Goal: Check status

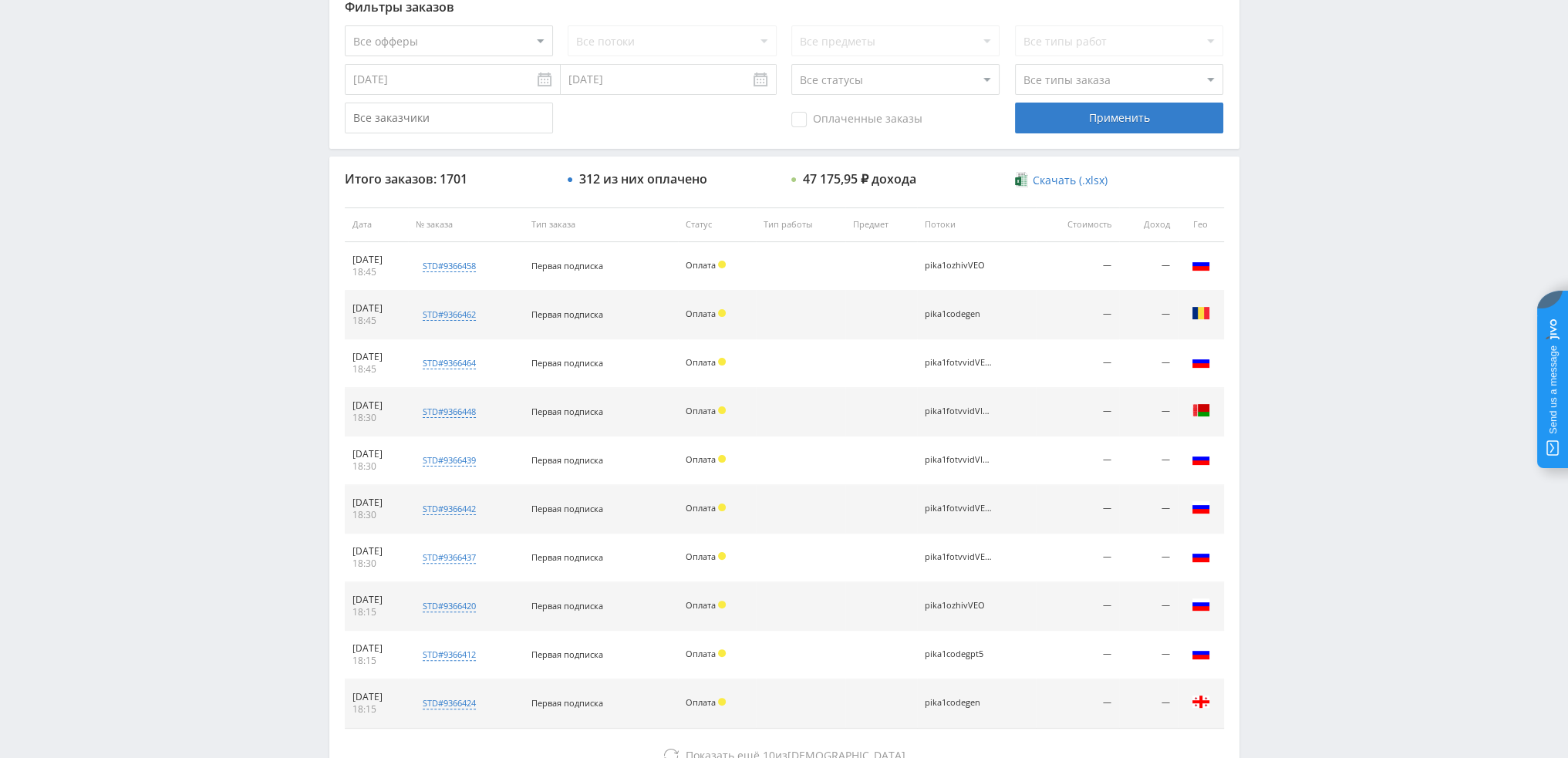
scroll to position [534, 0]
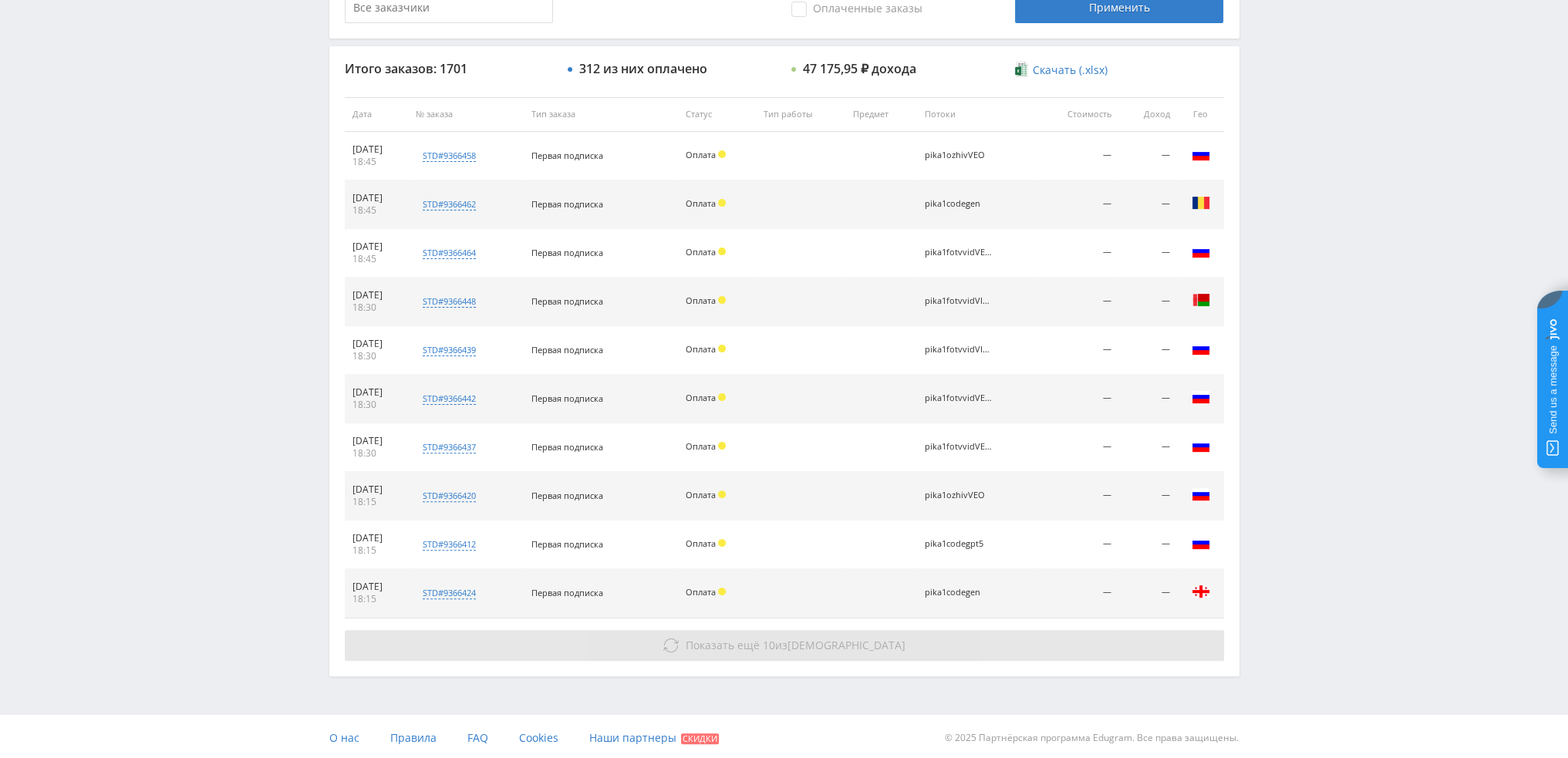
click at [759, 638] on span "Показать ещё" at bounding box center [723, 645] width 74 height 14
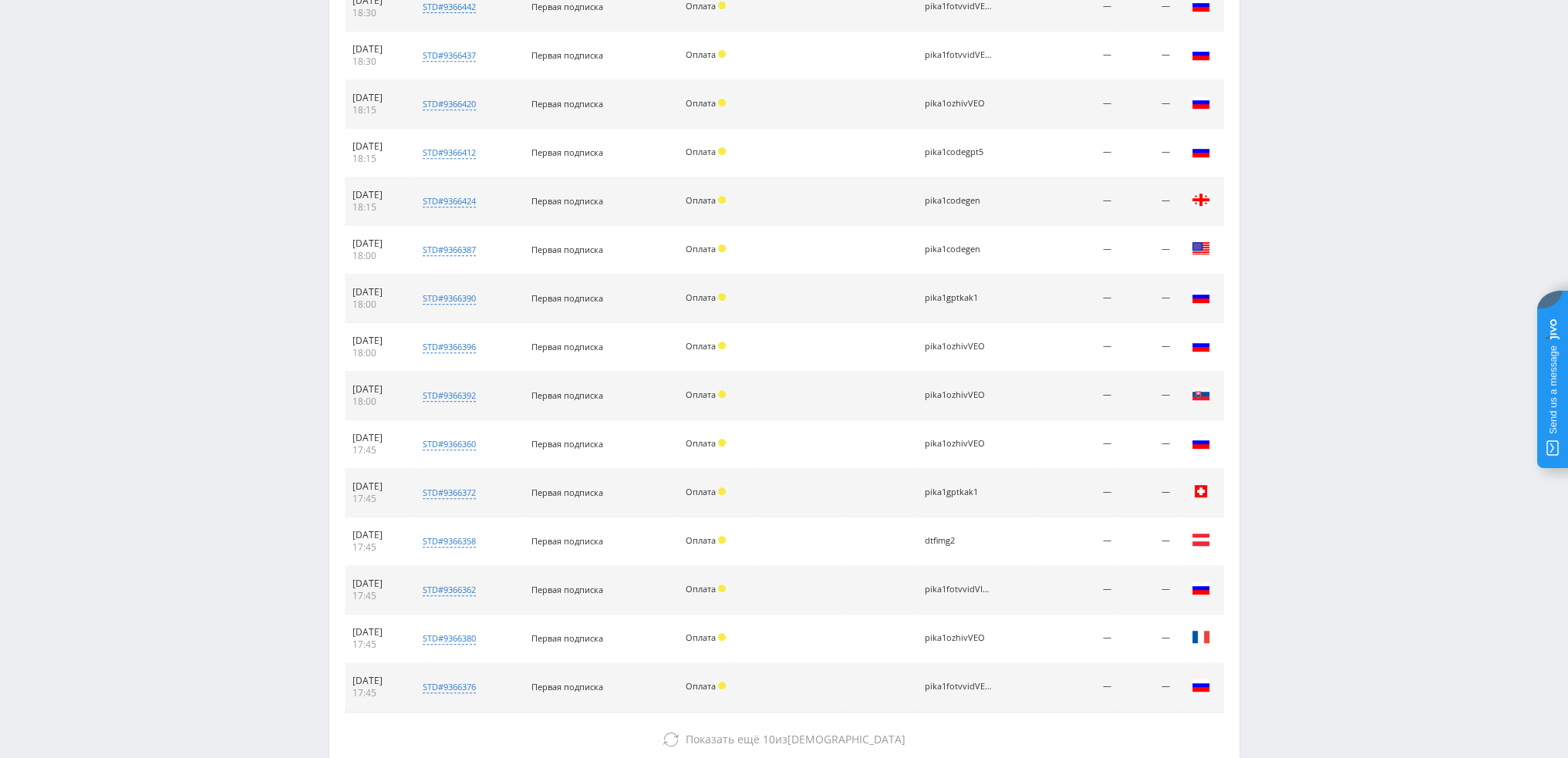
scroll to position [997, 0]
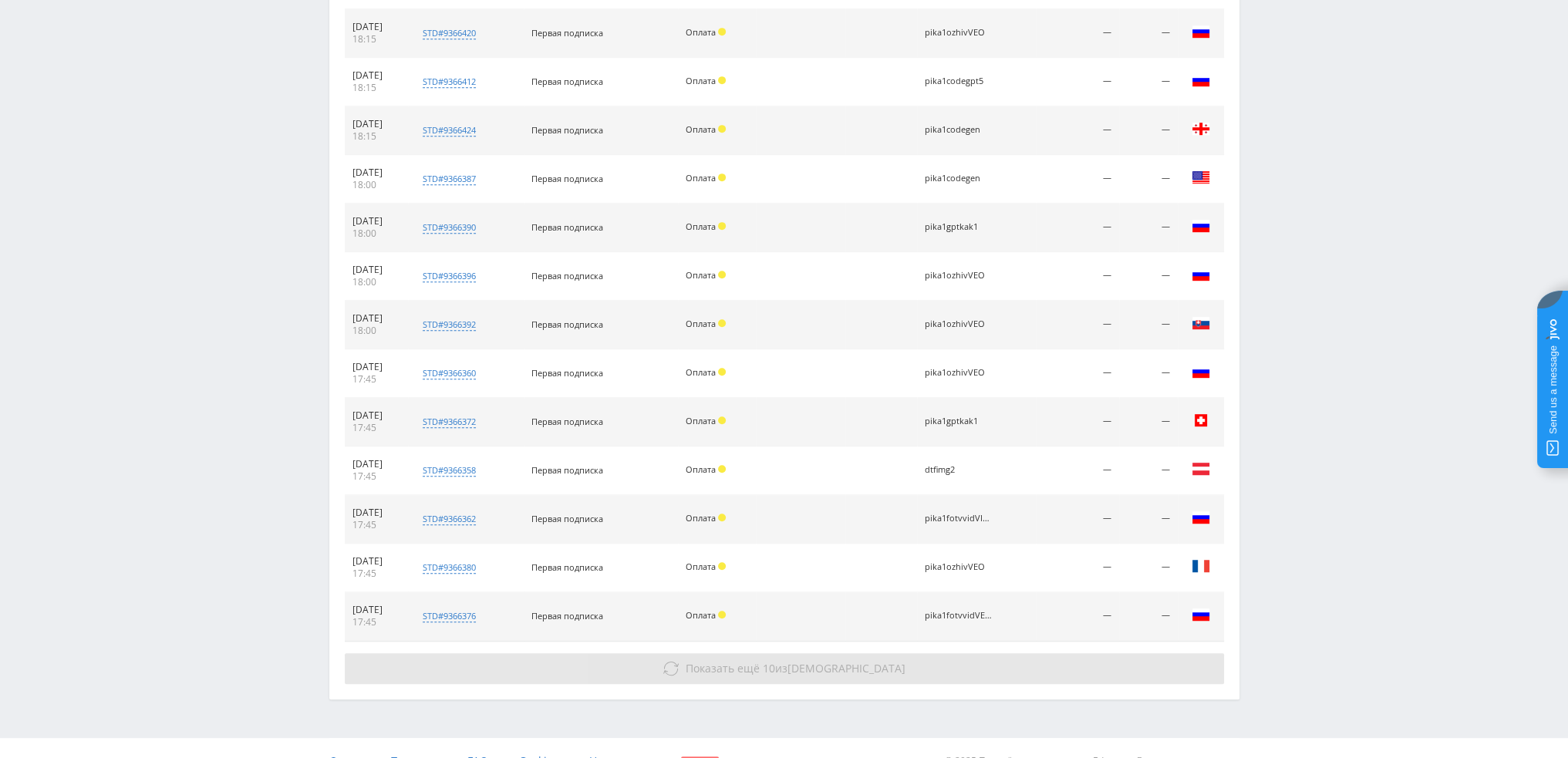
click at [831, 678] on button "Показать ещё 10 из 1681" at bounding box center [784, 669] width 879 height 31
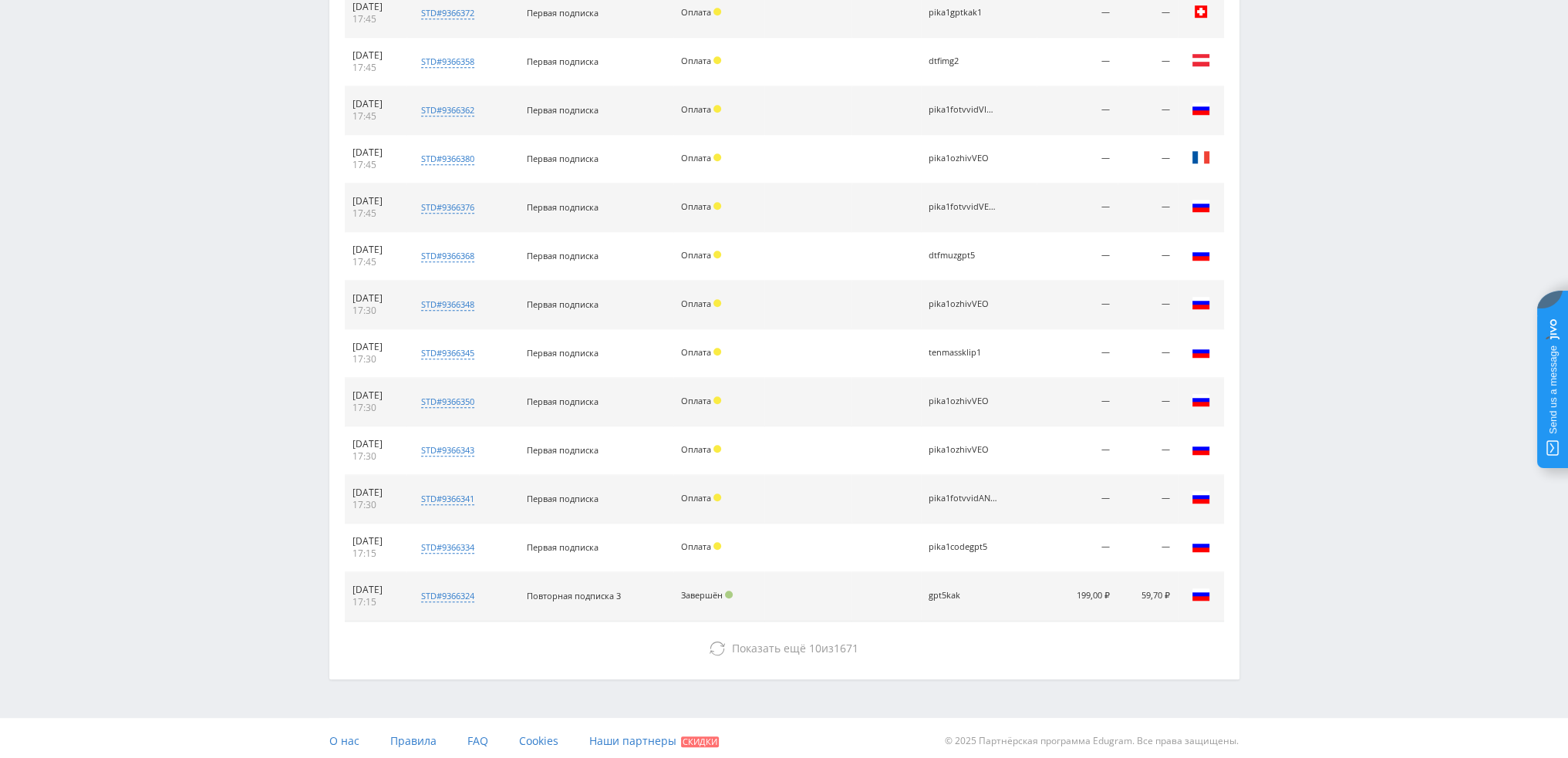
scroll to position [1406, 0]
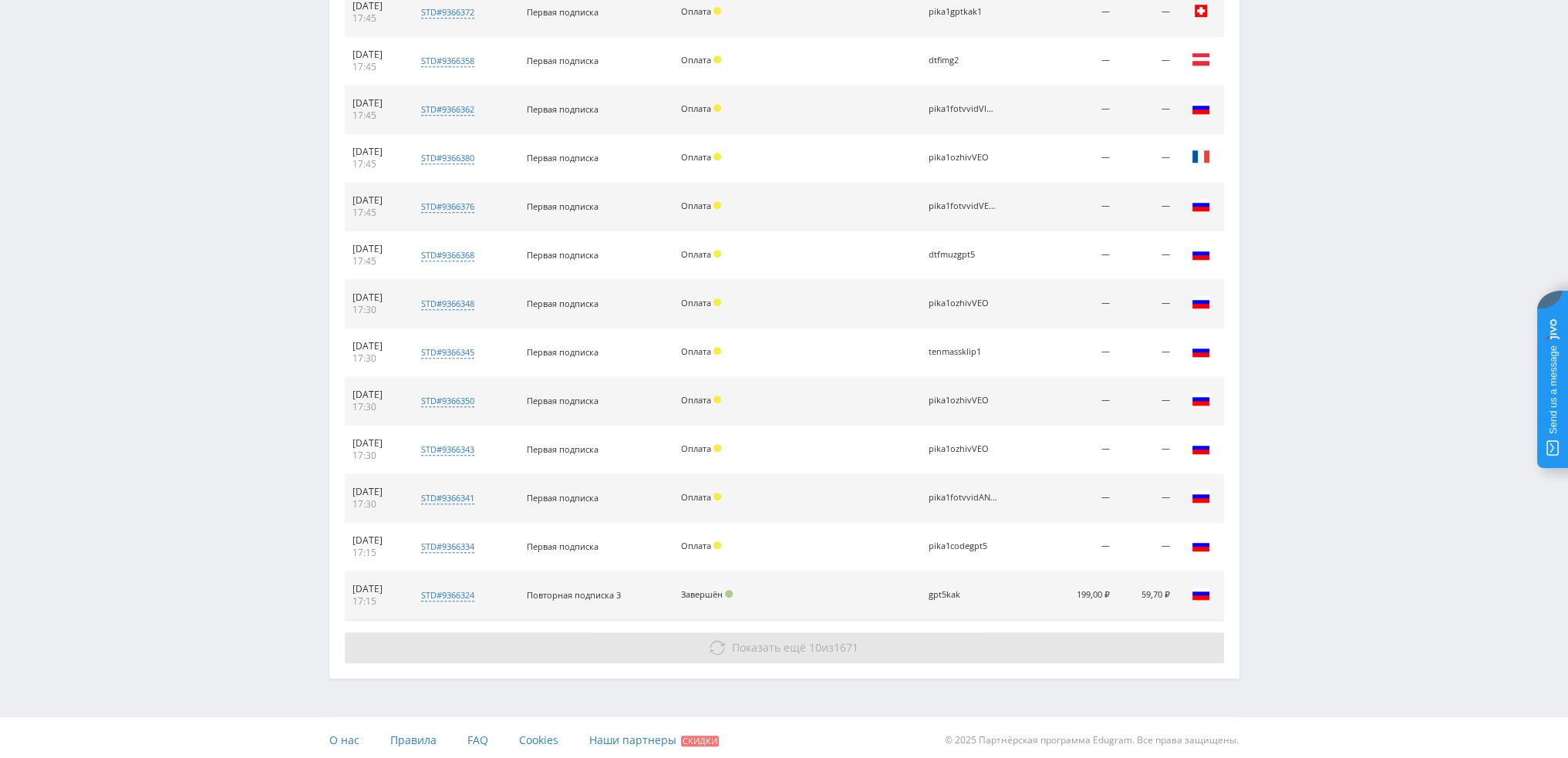
click at [856, 642] on span "1671" at bounding box center [845, 647] width 25 height 14
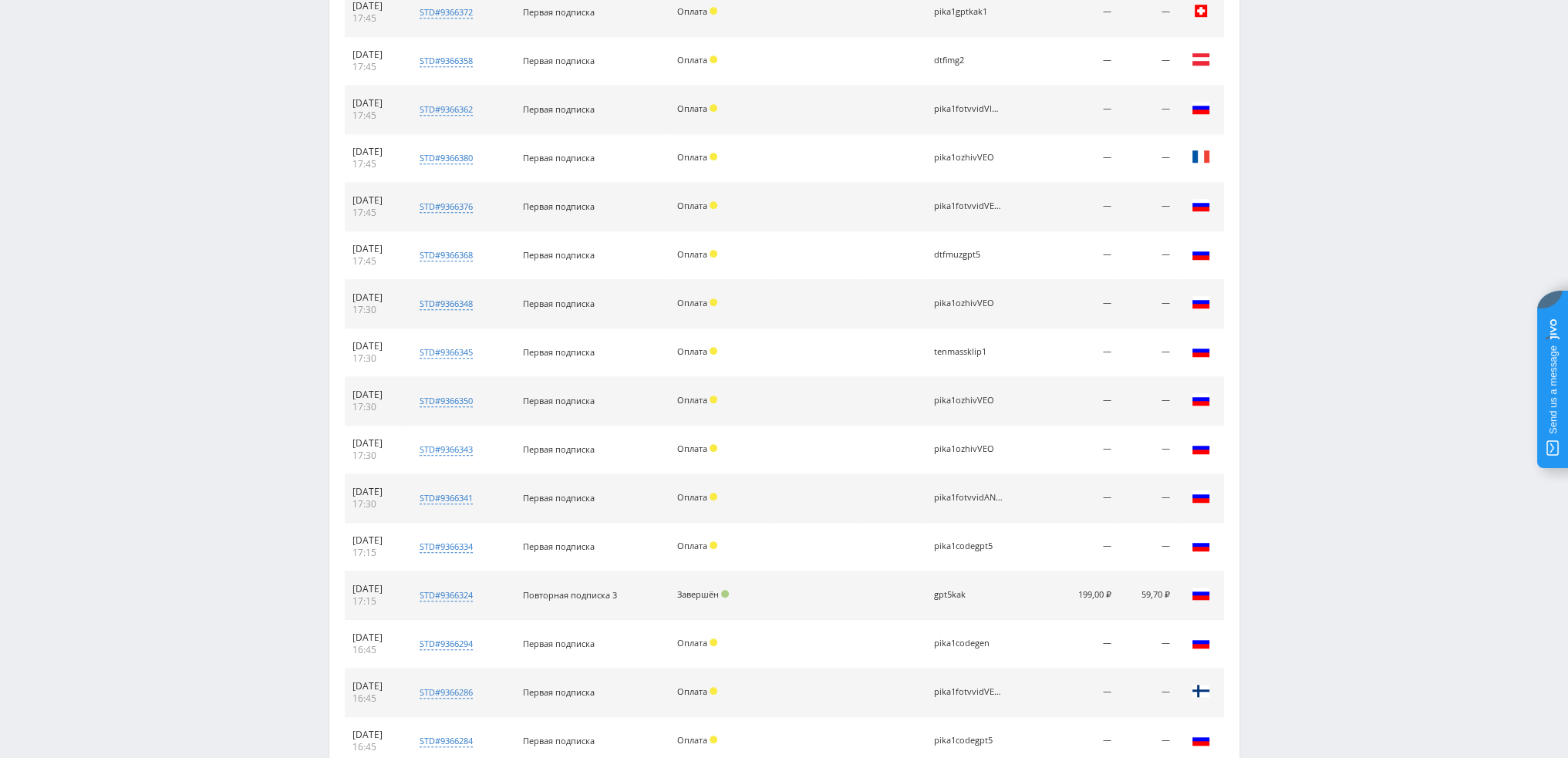
scroll to position [1842, 0]
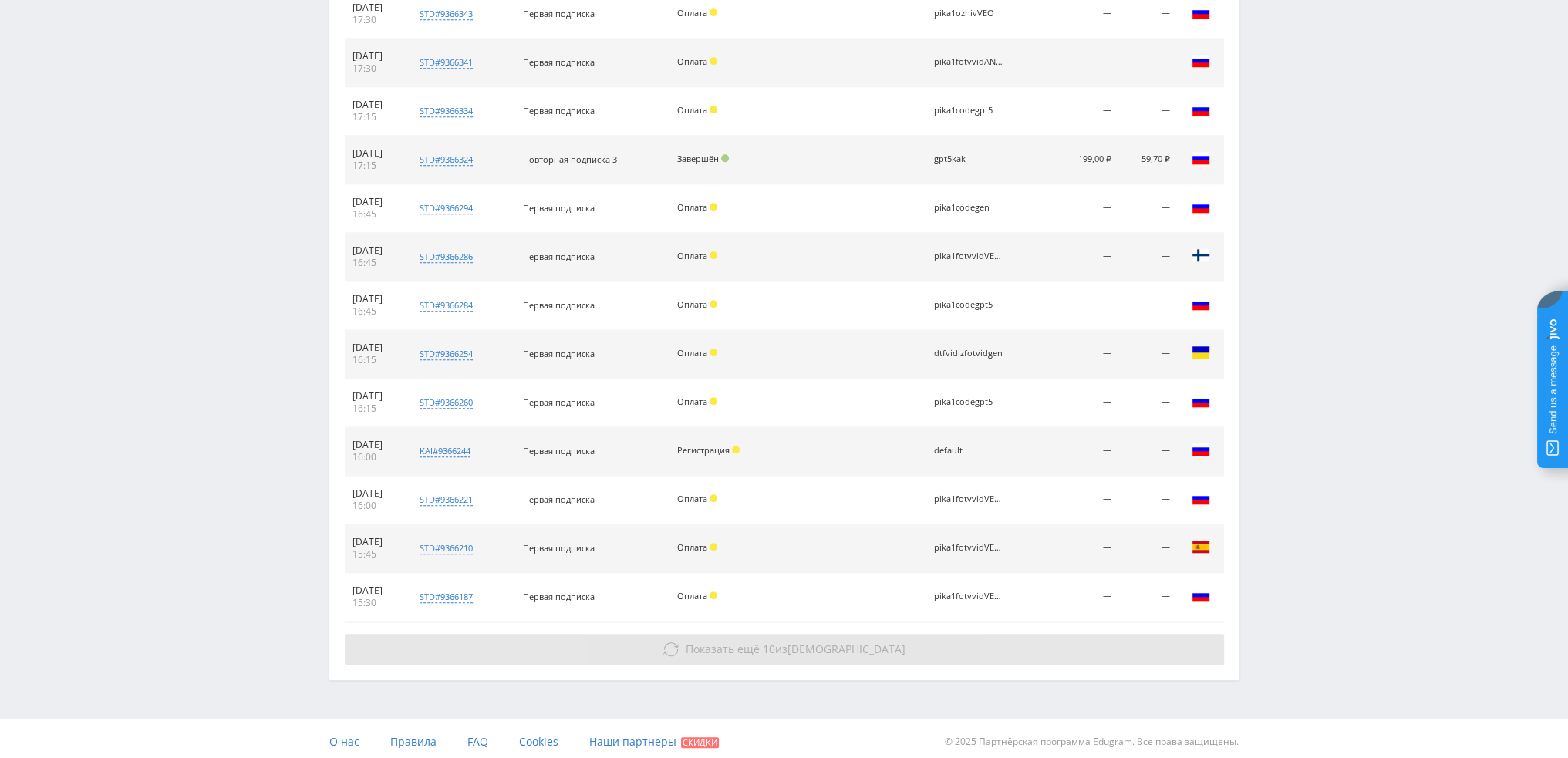
click at [850, 642] on span "[DEMOGRAPHIC_DATA]" at bounding box center [846, 649] width 118 height 14
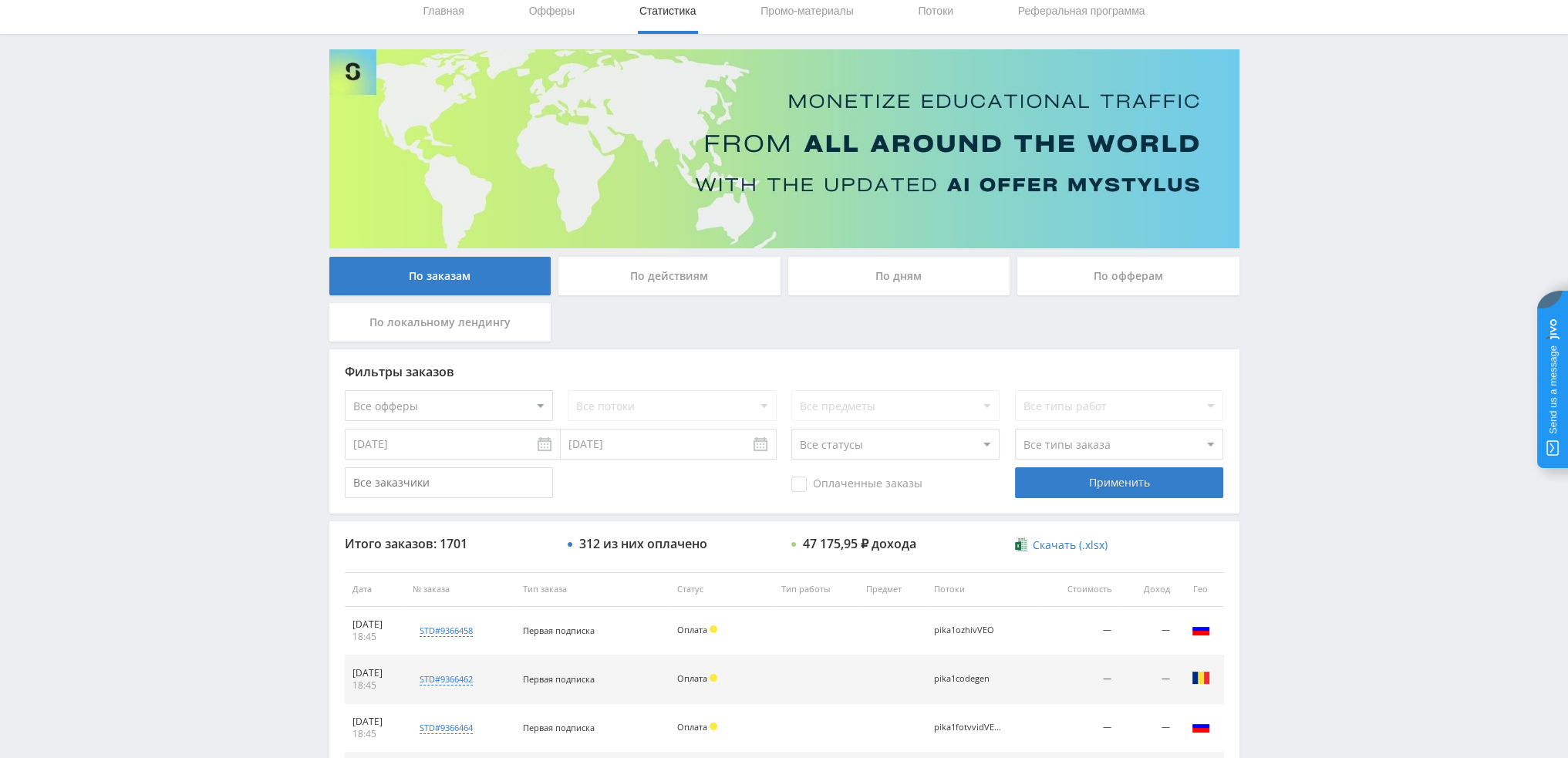
scroll to position [41, 0]
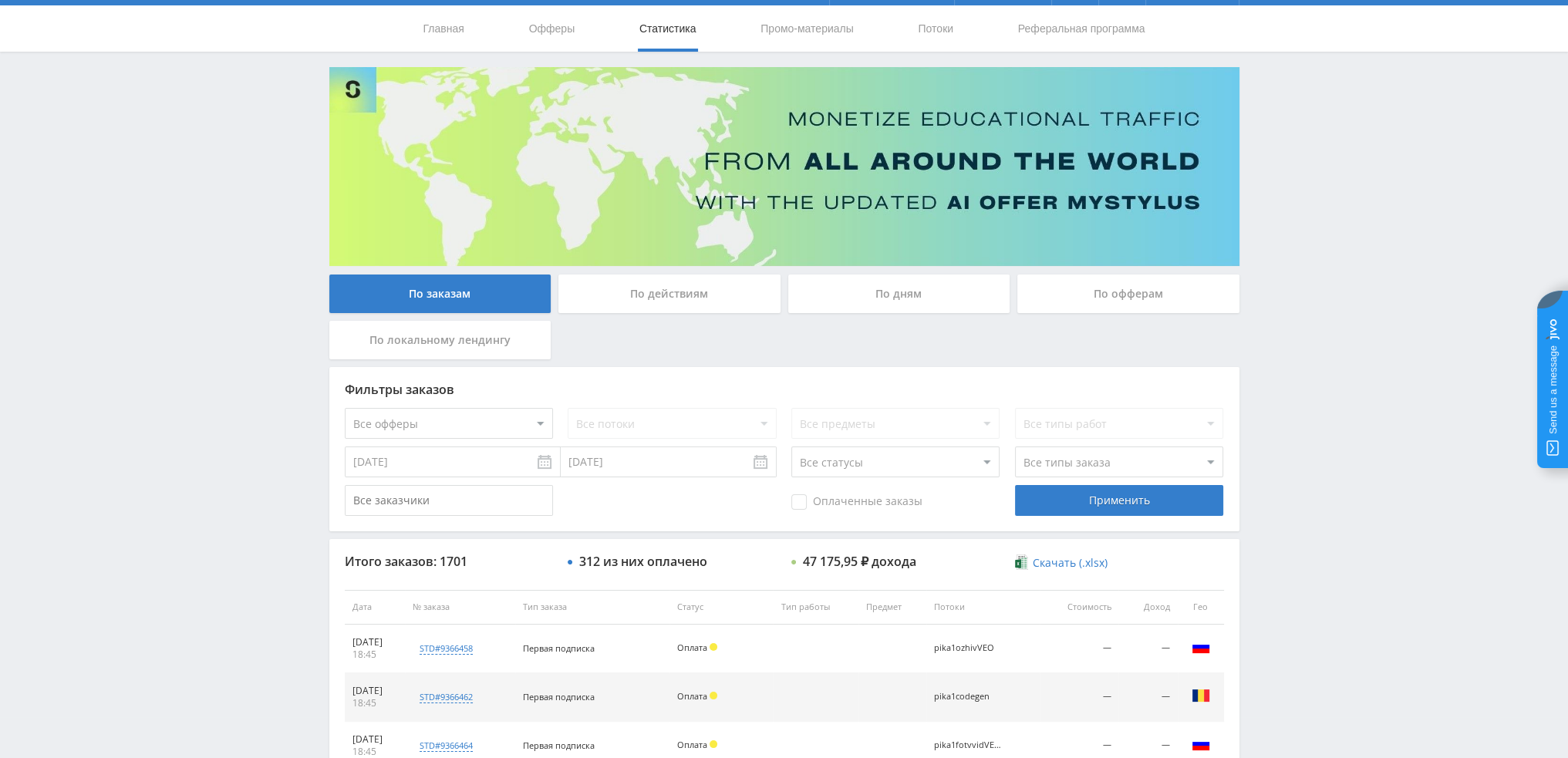
click at [927, 465] on select "Все статусы В аукционе В работе На гарантии Завершен Возврат Черновик" at bounding box center [895, 462] width 208 height 31
select select "3"
click at [792, 447] on select "Все статусы В аукционе В работе На гарантии Завершен Возврат Черновик" at bounding box center [895, 462] width 208 height 31
click at [1099, 498] on div "Применить" at bounding box center [1119, 501] width 208 height 31
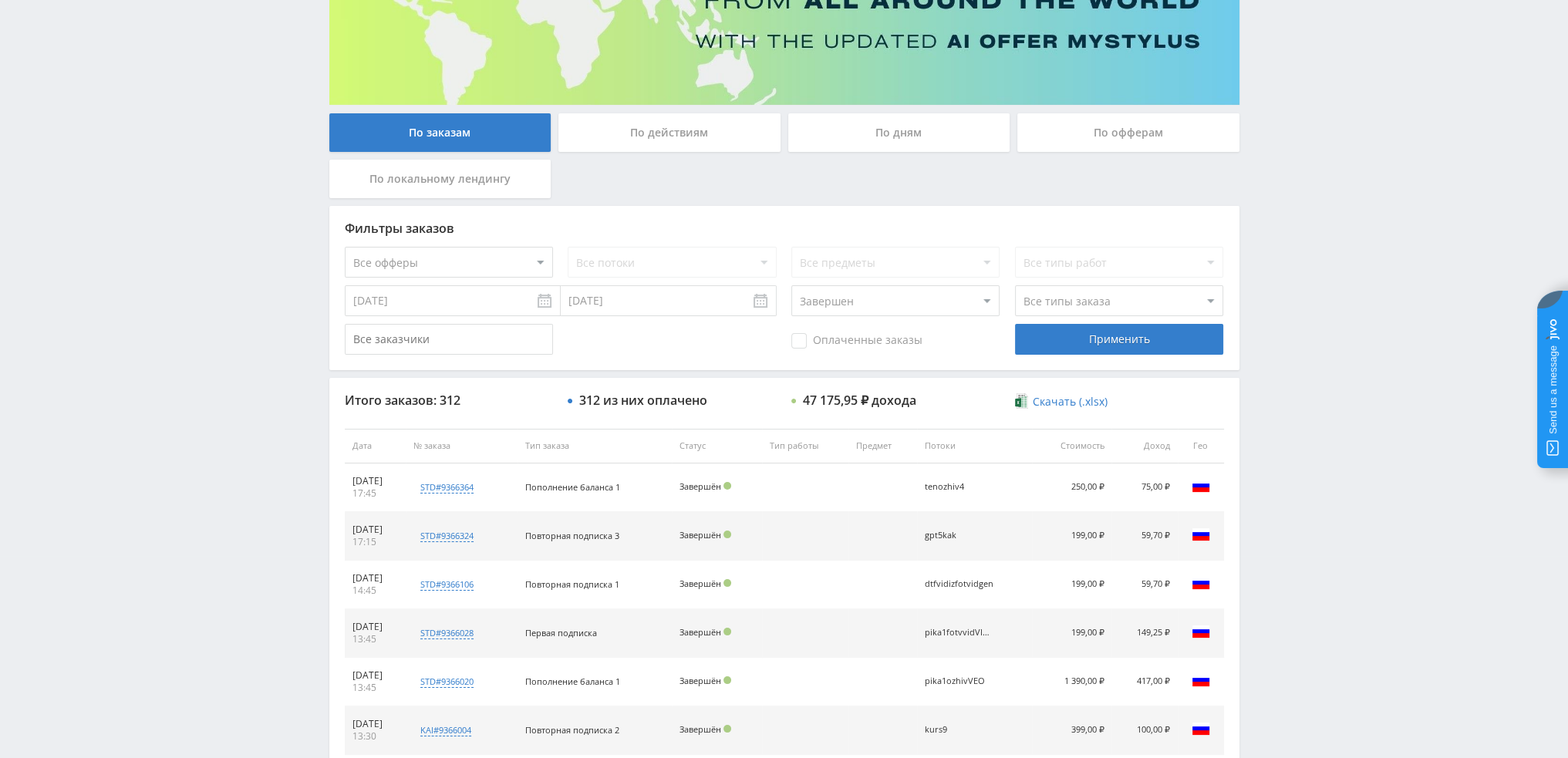
scroll to position [195, 0]
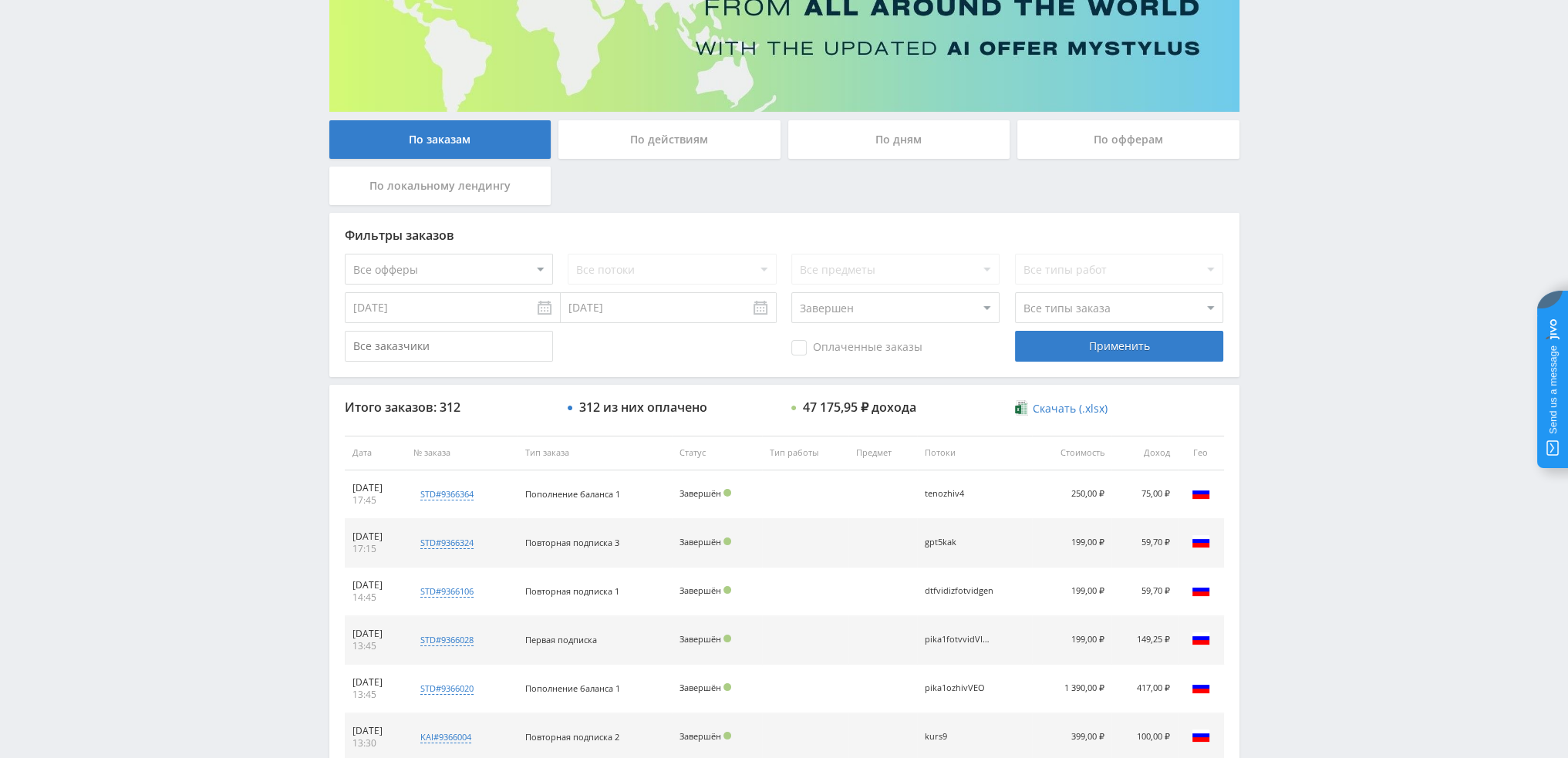
click at [1040, 312] on select "Все типы заказа [PERSON_NAME] Новый заказ" at bounding box center [1119, 308] width 208 height 31
select select "2"
click at [1015, 293] on select "Все типы заказа [PERSON_NAME] Новый заказ" at bounding box center [1119, 308] width 208 height 31
click at [1066, 338] on div "Применить" at bounding box center [1119, 346] width 208 height 31
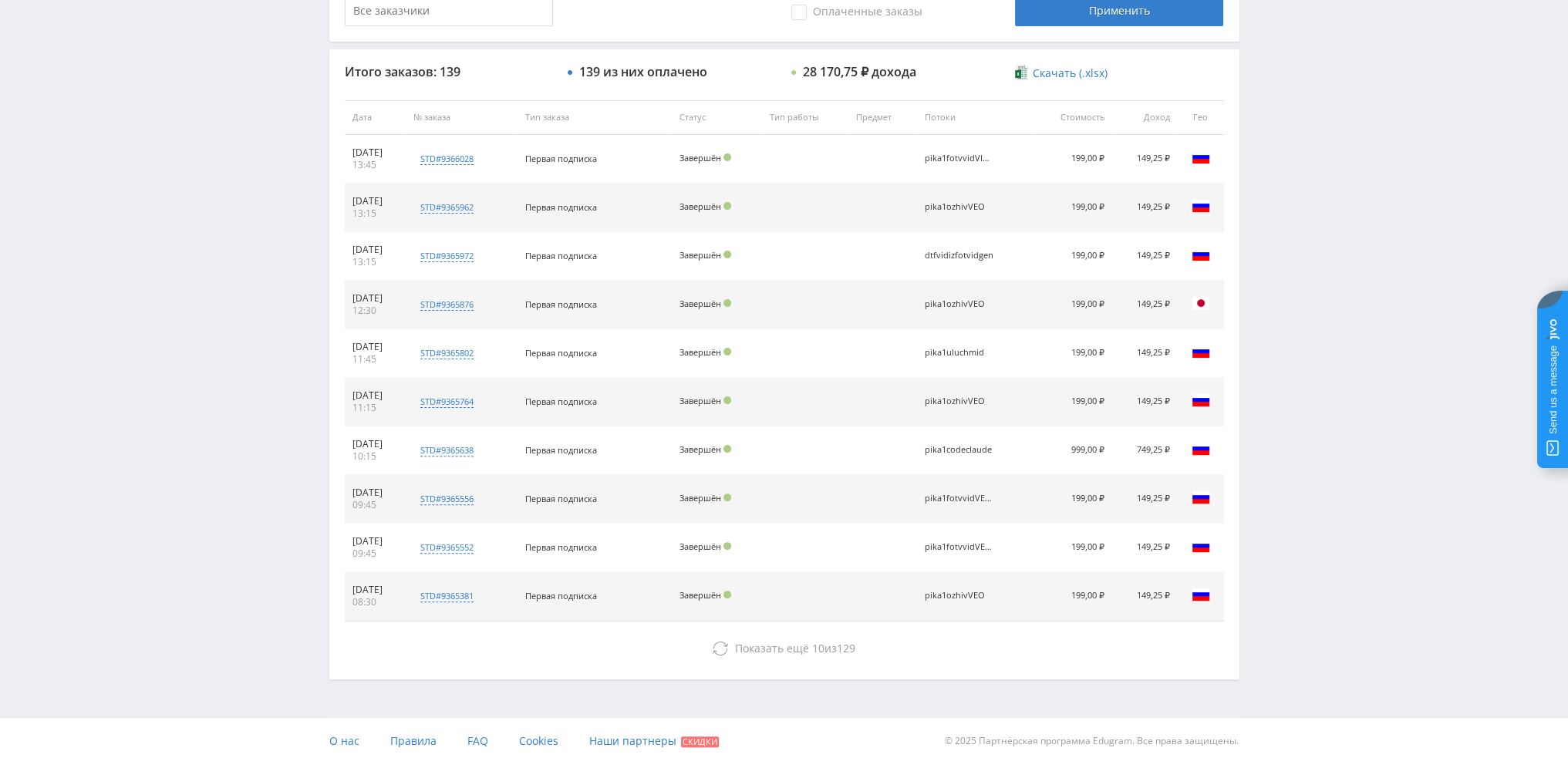
scroll to position [534, 0]
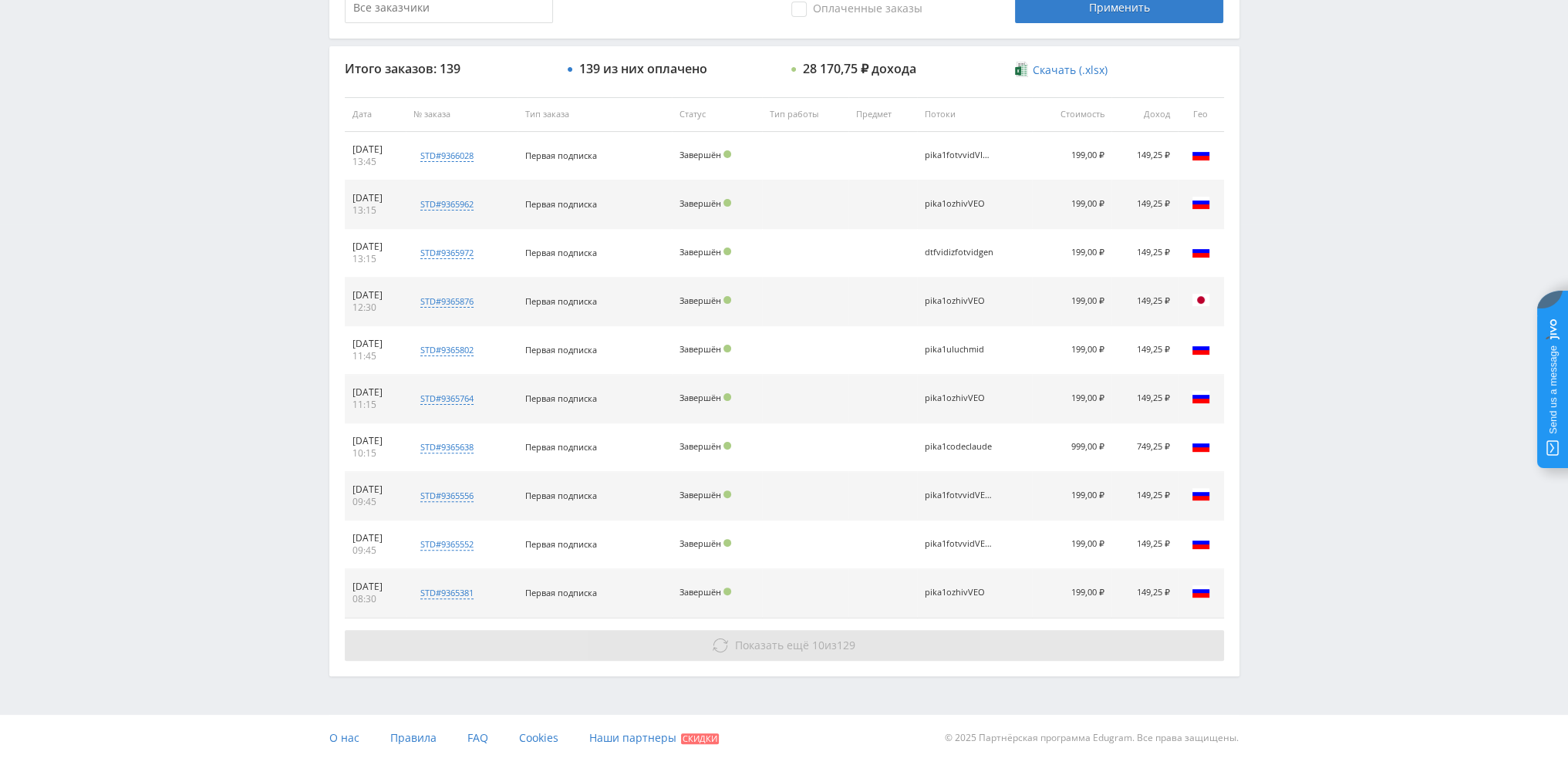
click at [727, 654] on button "Показать ещё 10 из 129" at bounding box center [784, 645] width 879 height 31
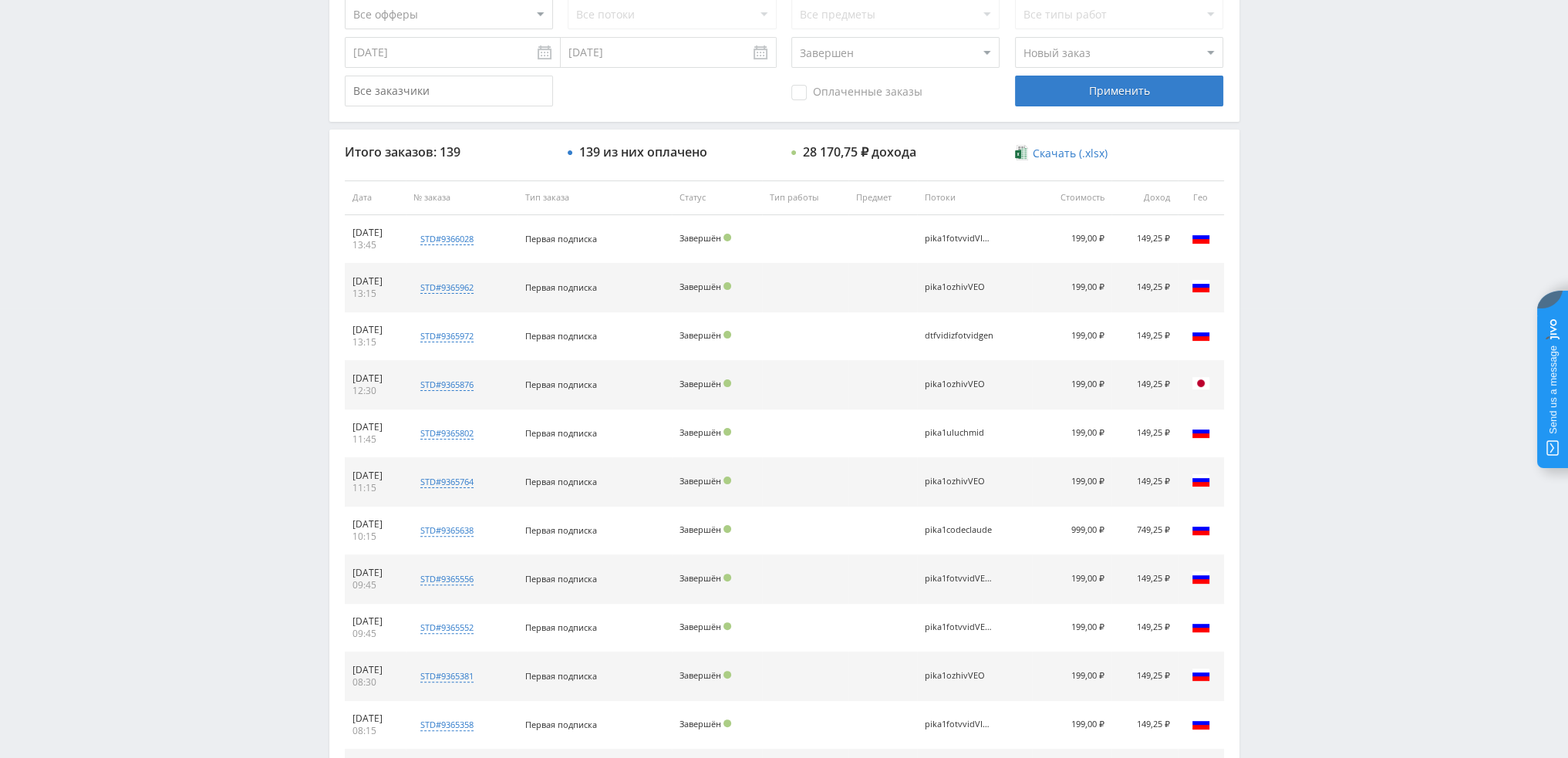
scroll to position [148, 0]
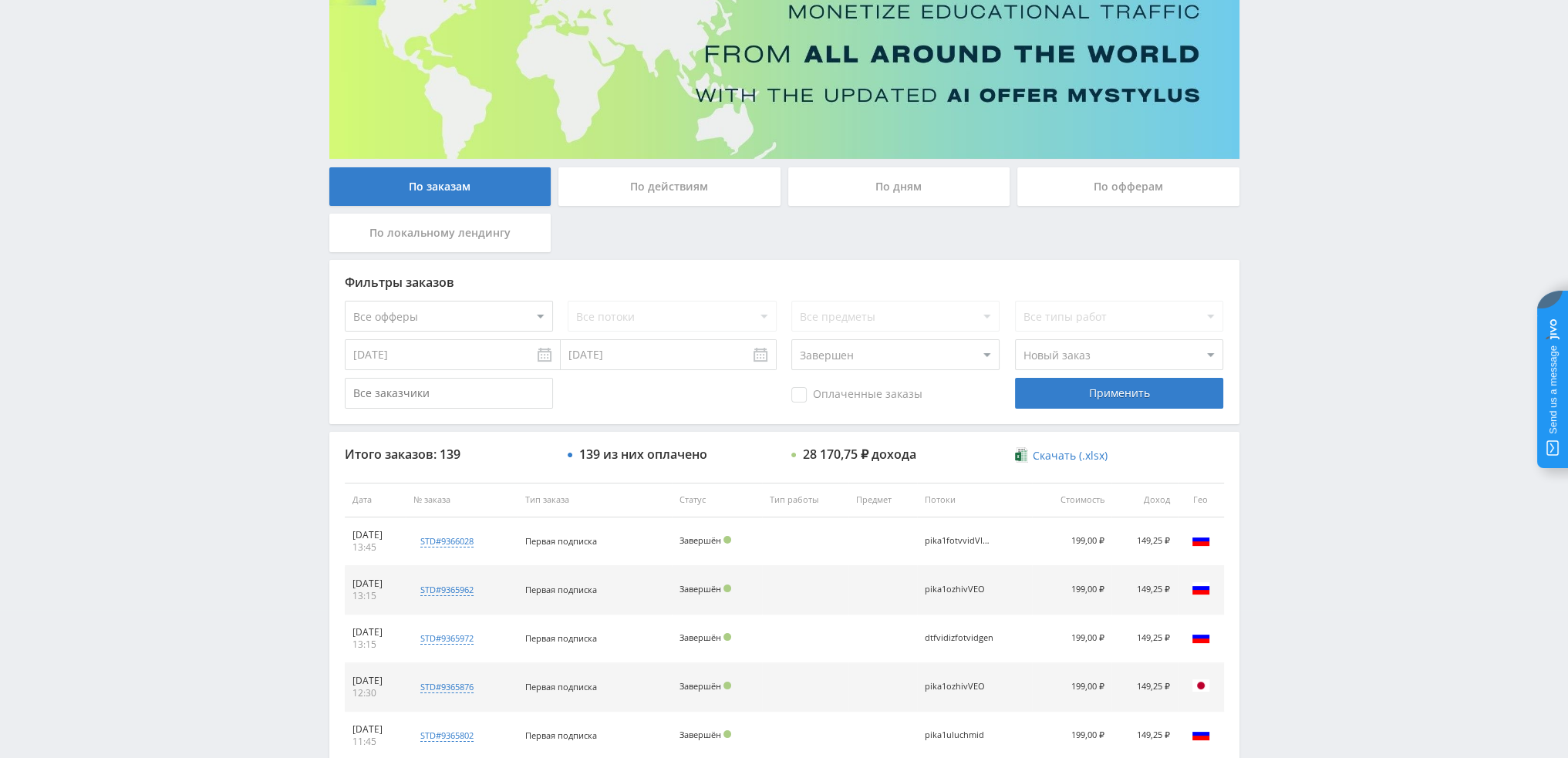
click at [898, 176] on div "По дням" at bounding box center [899, 186] width 222 height 39
click at [0, 0] on input "По дням" at bounding box center [0, 0] width 0 height 0
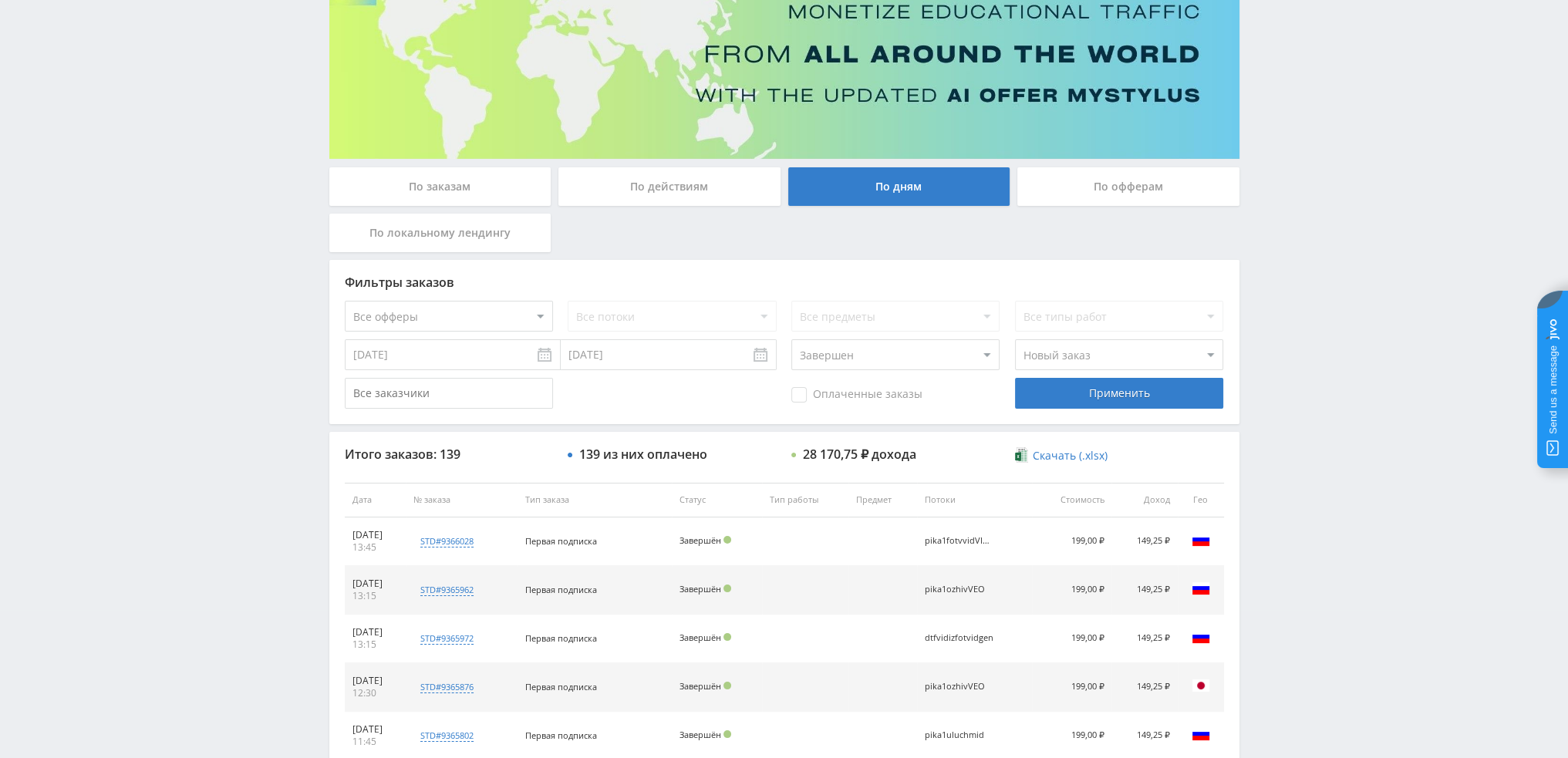
scroll to position [0, 0]
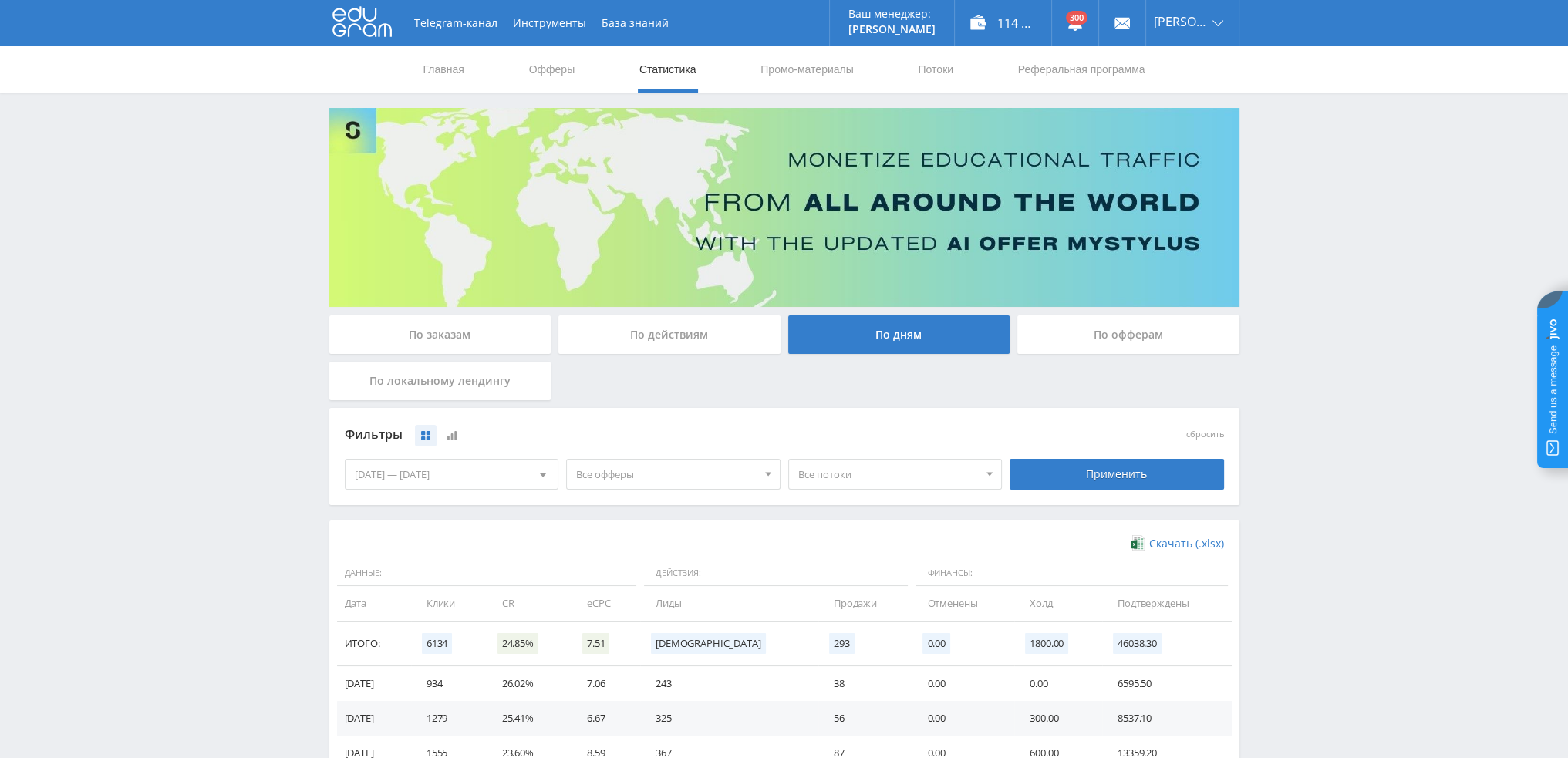
click at [722, 477] on span "Все офферы" at bounding box center [666, 474] width 181 height 29
click at [633, 639] on button "Study AI (RevShare)" at bounding box center [673, 635] width 213 height 22
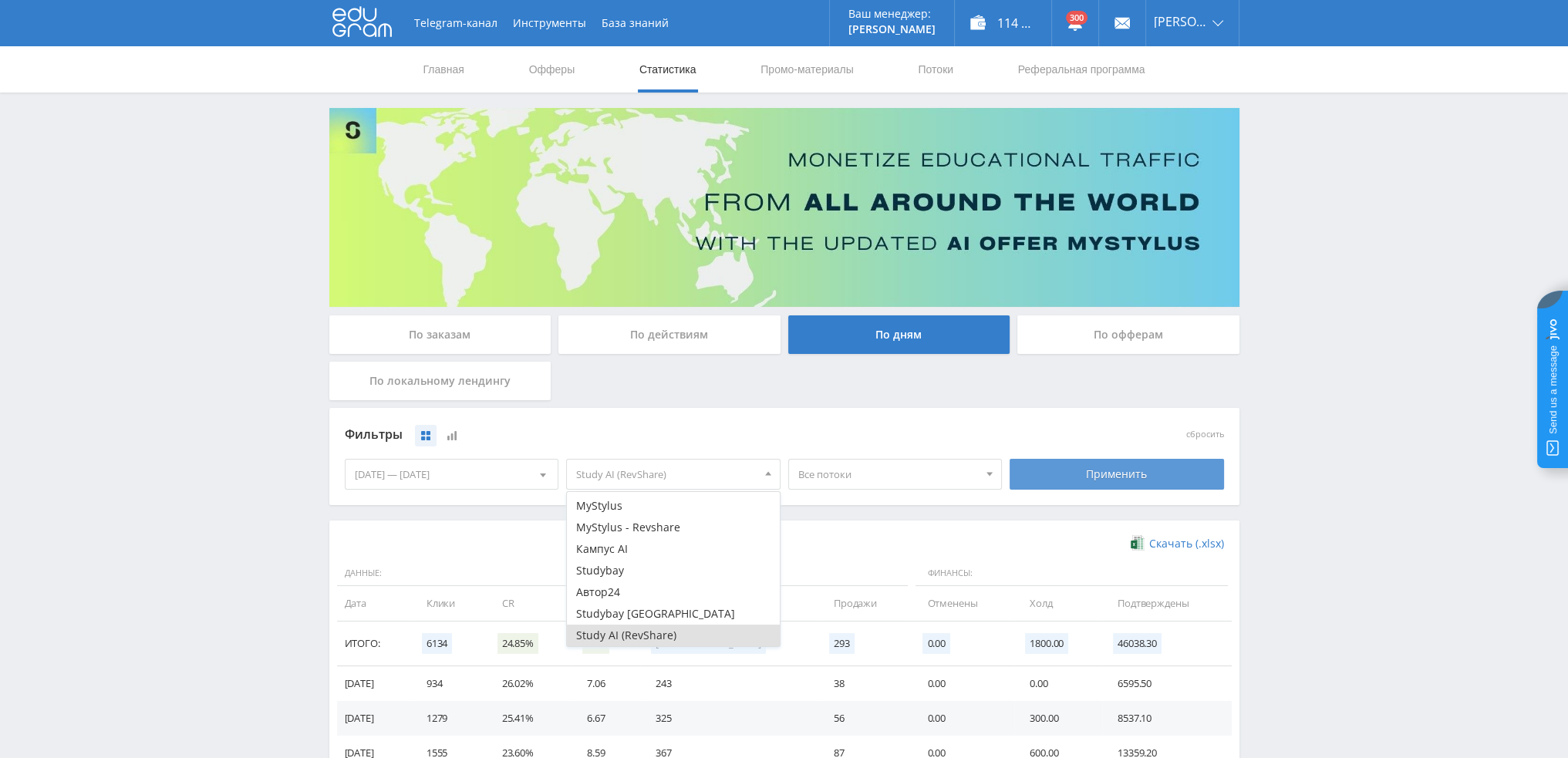
click at [1135, 477] on div "Применить" at bounding box center [1116, 474] width 215 height 31
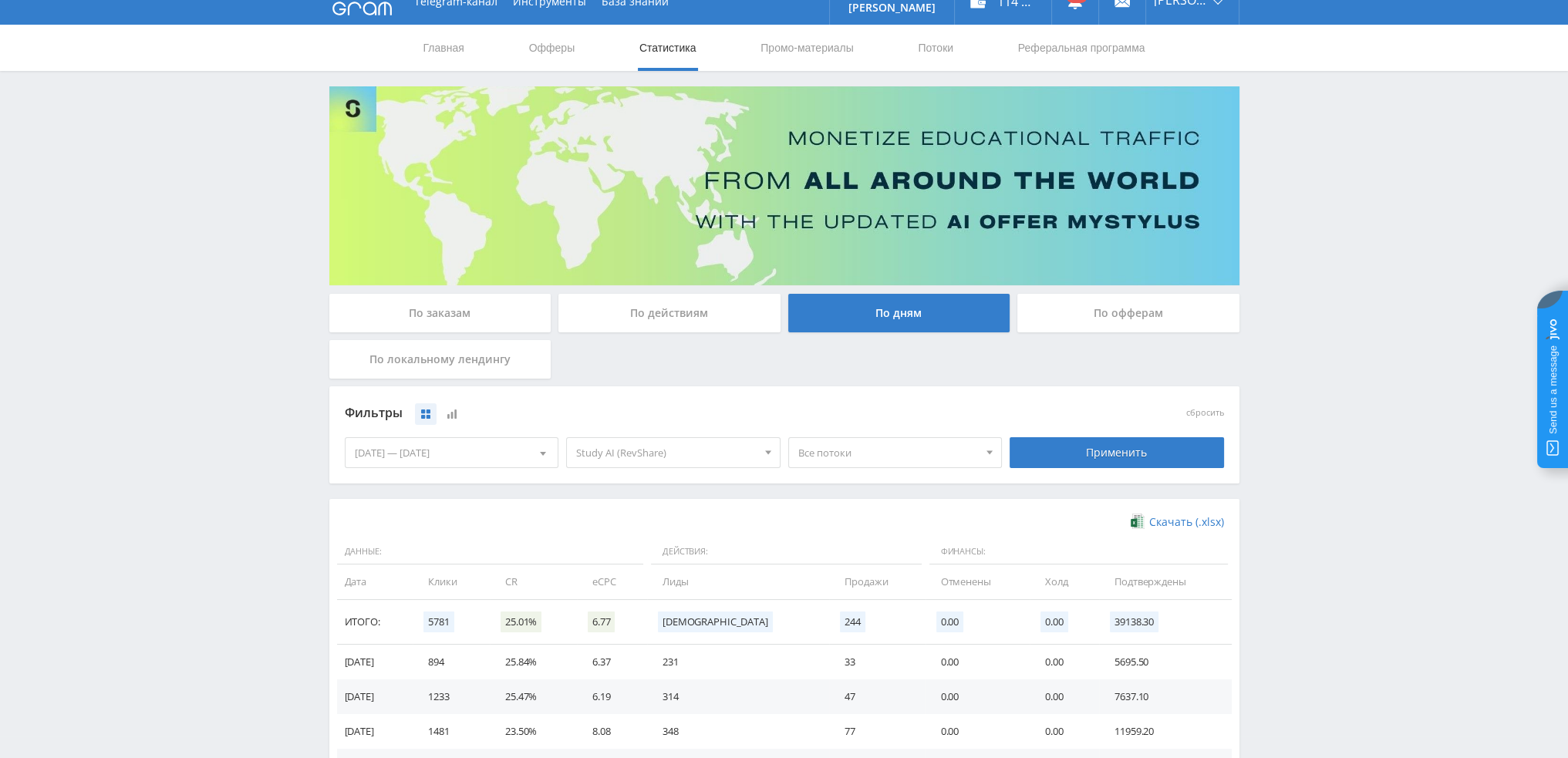
scroll to position [0, 0]
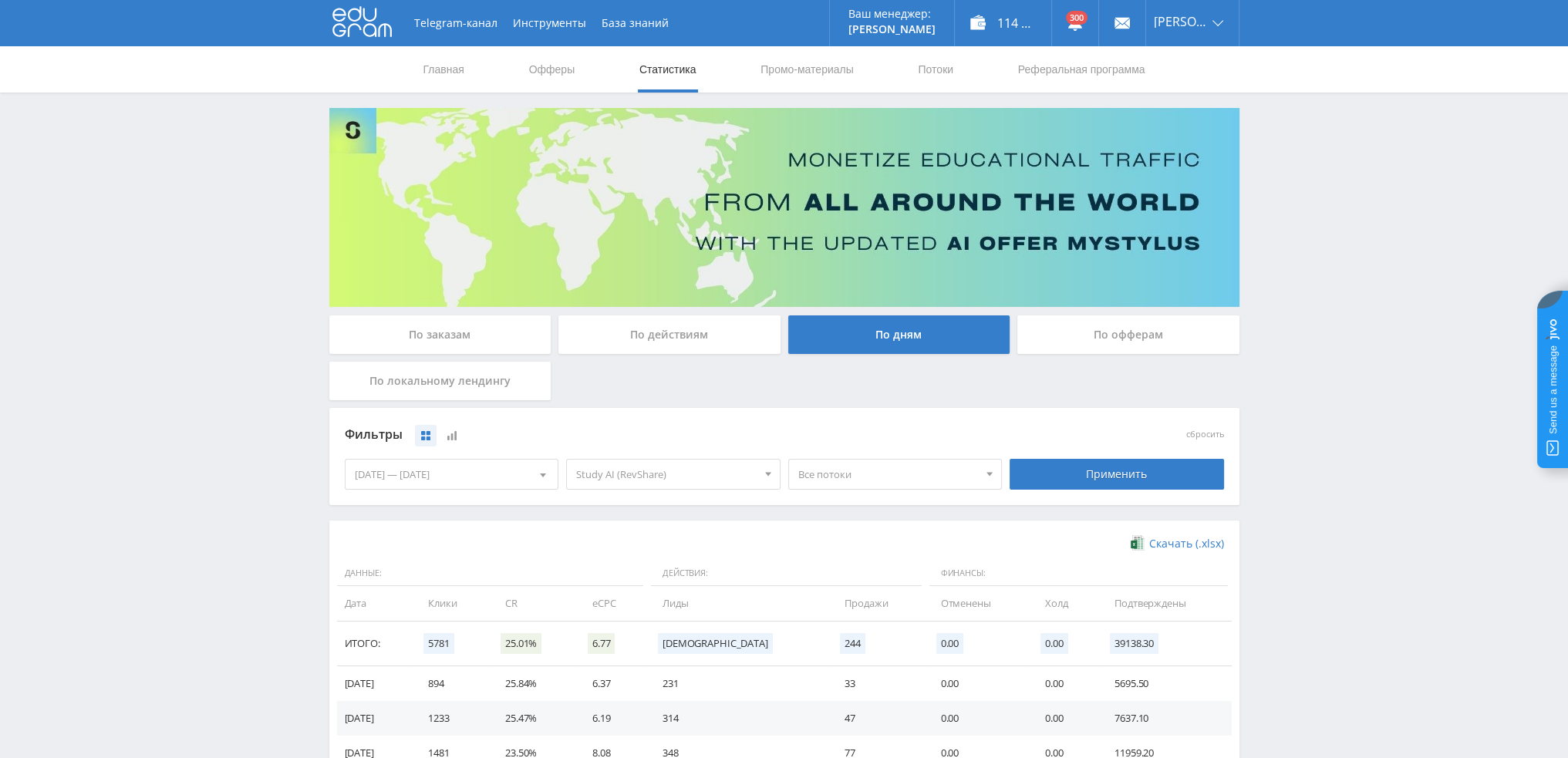
click at [441, 331] on div "По заказам" at bounding box center [440, 334] width 222 height 39
click at [0, 0] on input "По заказам" at bounding box center [0, 0] width 0 height 0
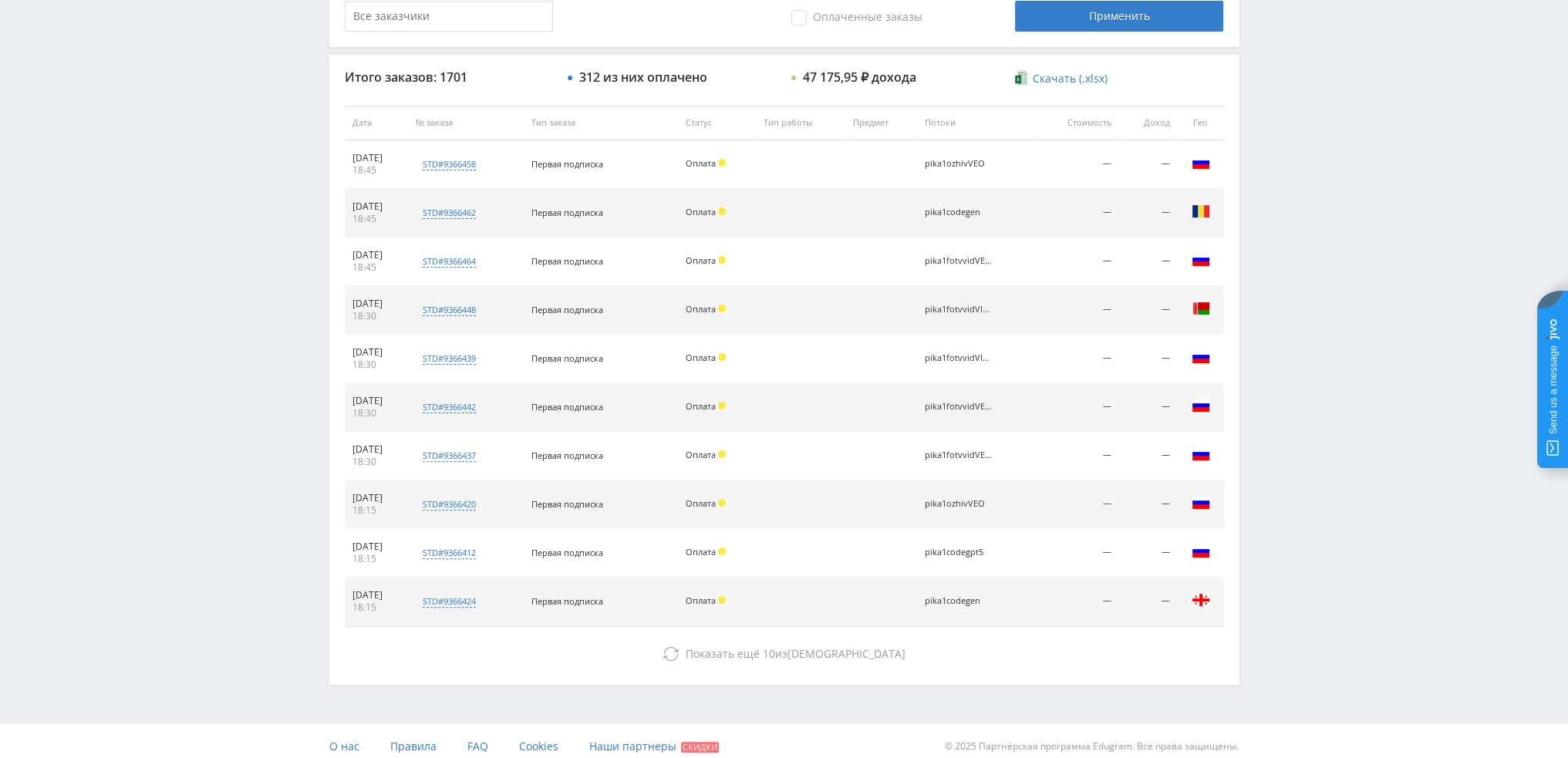
scroll to position [534, 0]
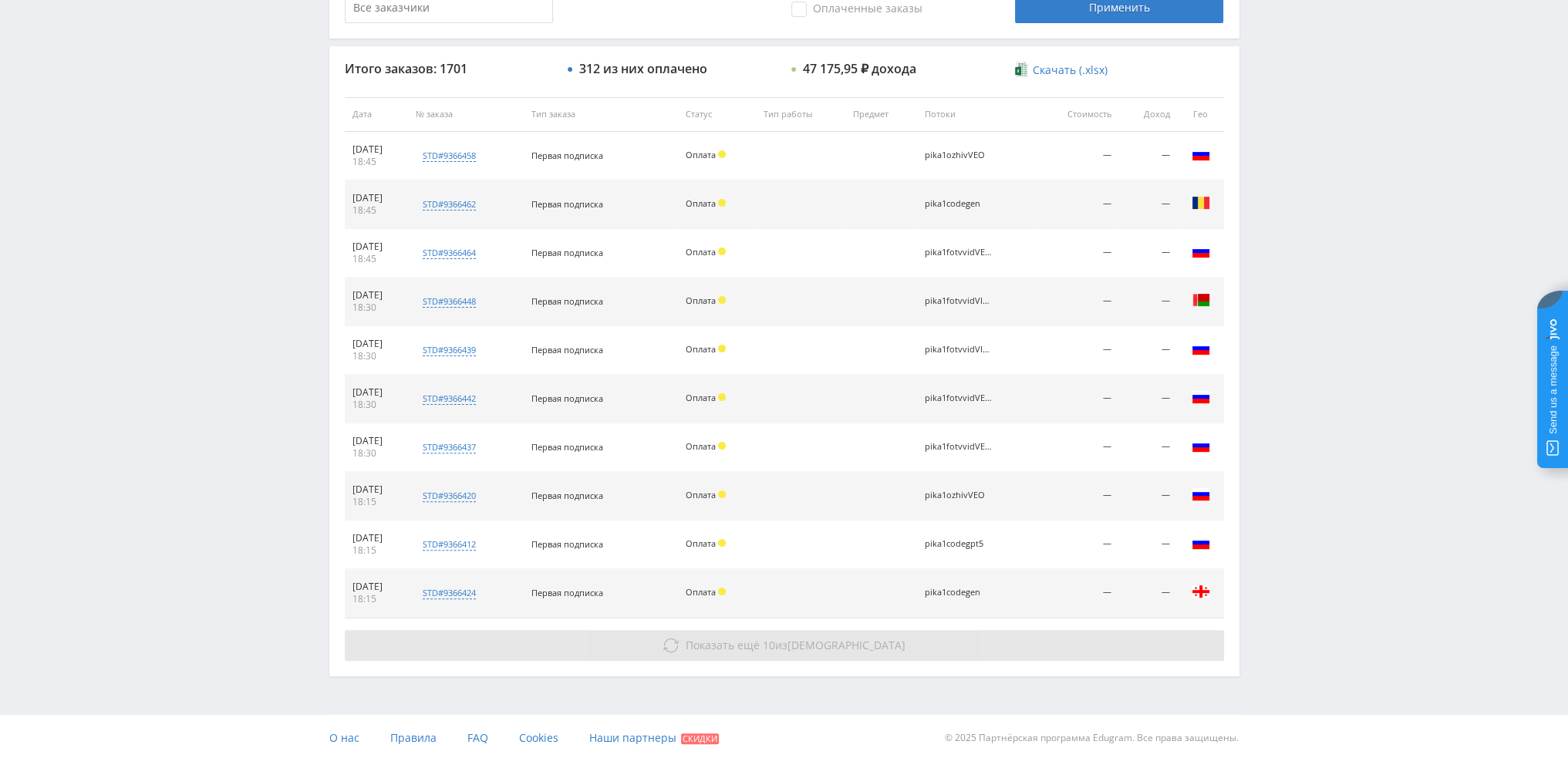
click at [759, 638] on span "Показать ещё" at bounding box center [723, 645] width 74 height 14
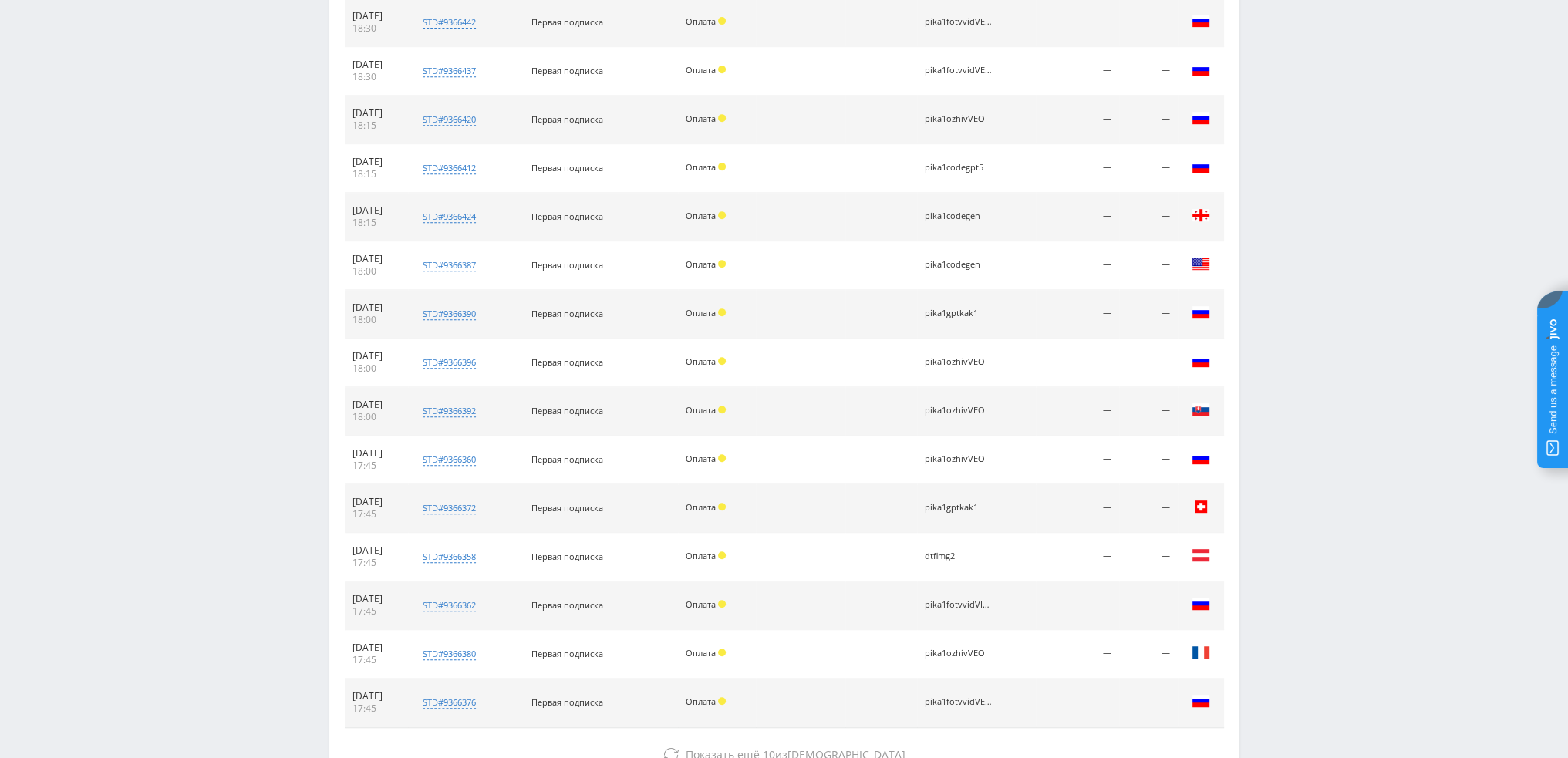
scroll to position [997, 0]
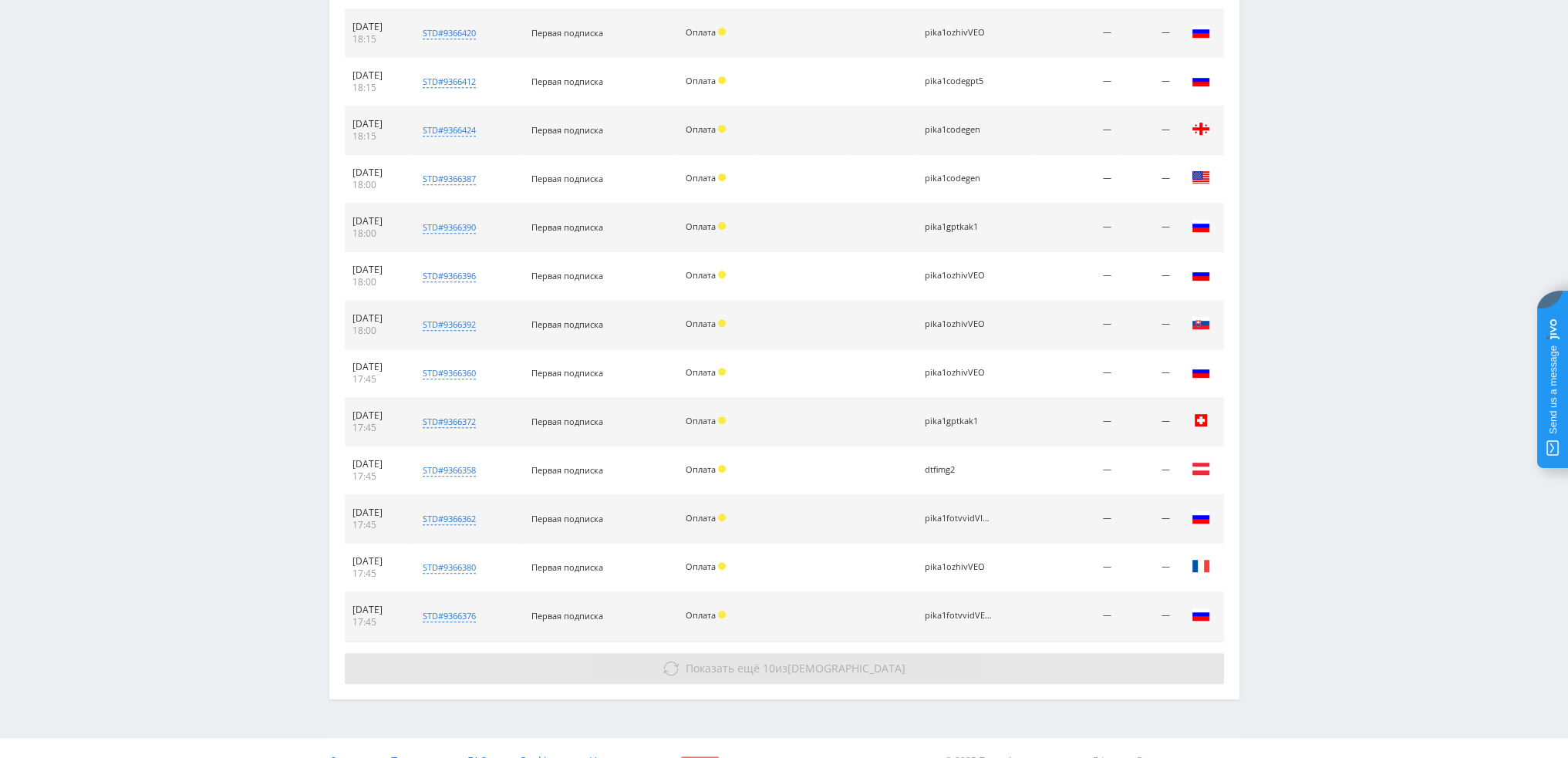
click at [759, 661] on span "Показать ещё" at bounding box center [723, 668] width 74 height 14
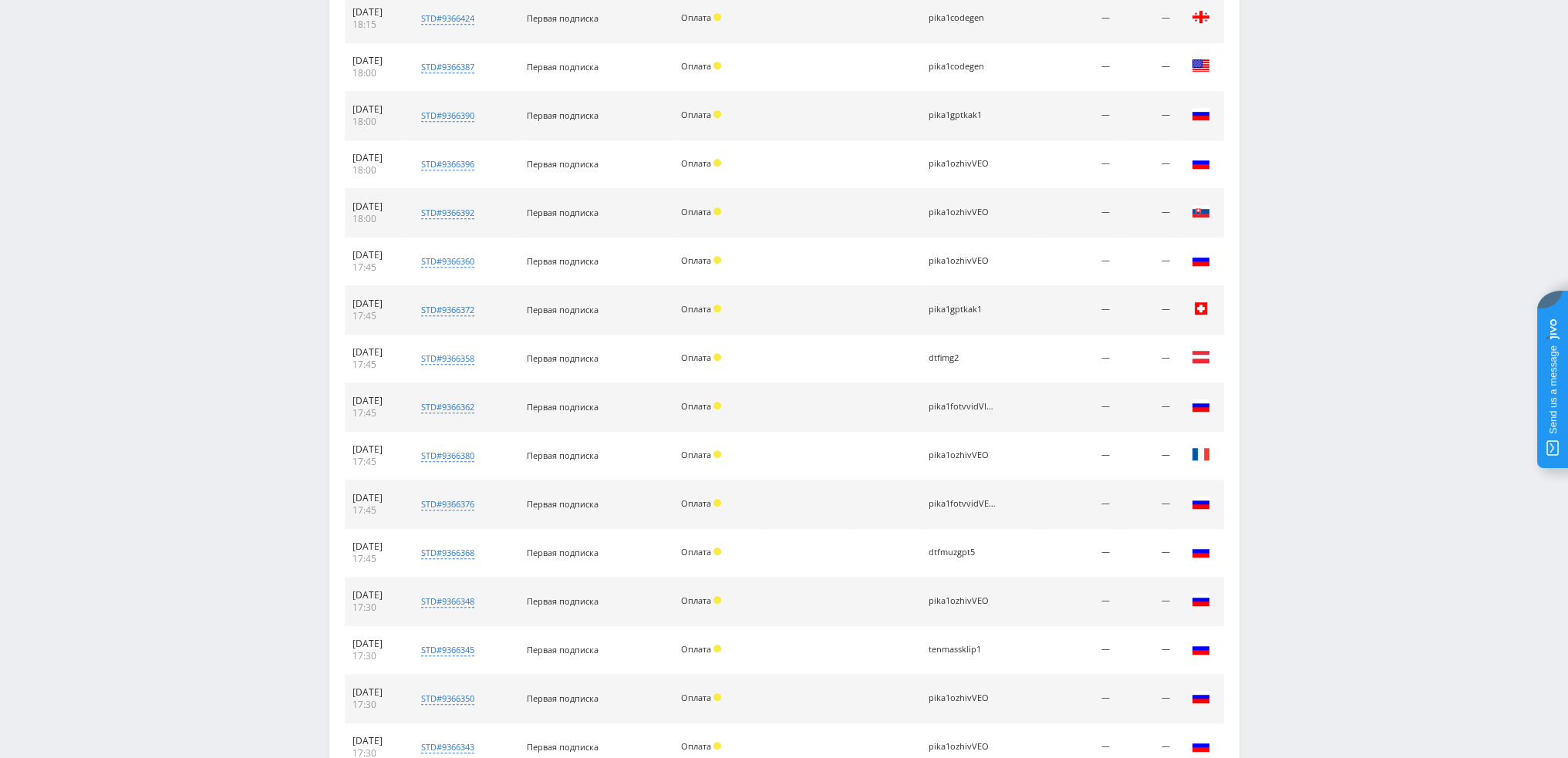
scroll to position [1406, 0]
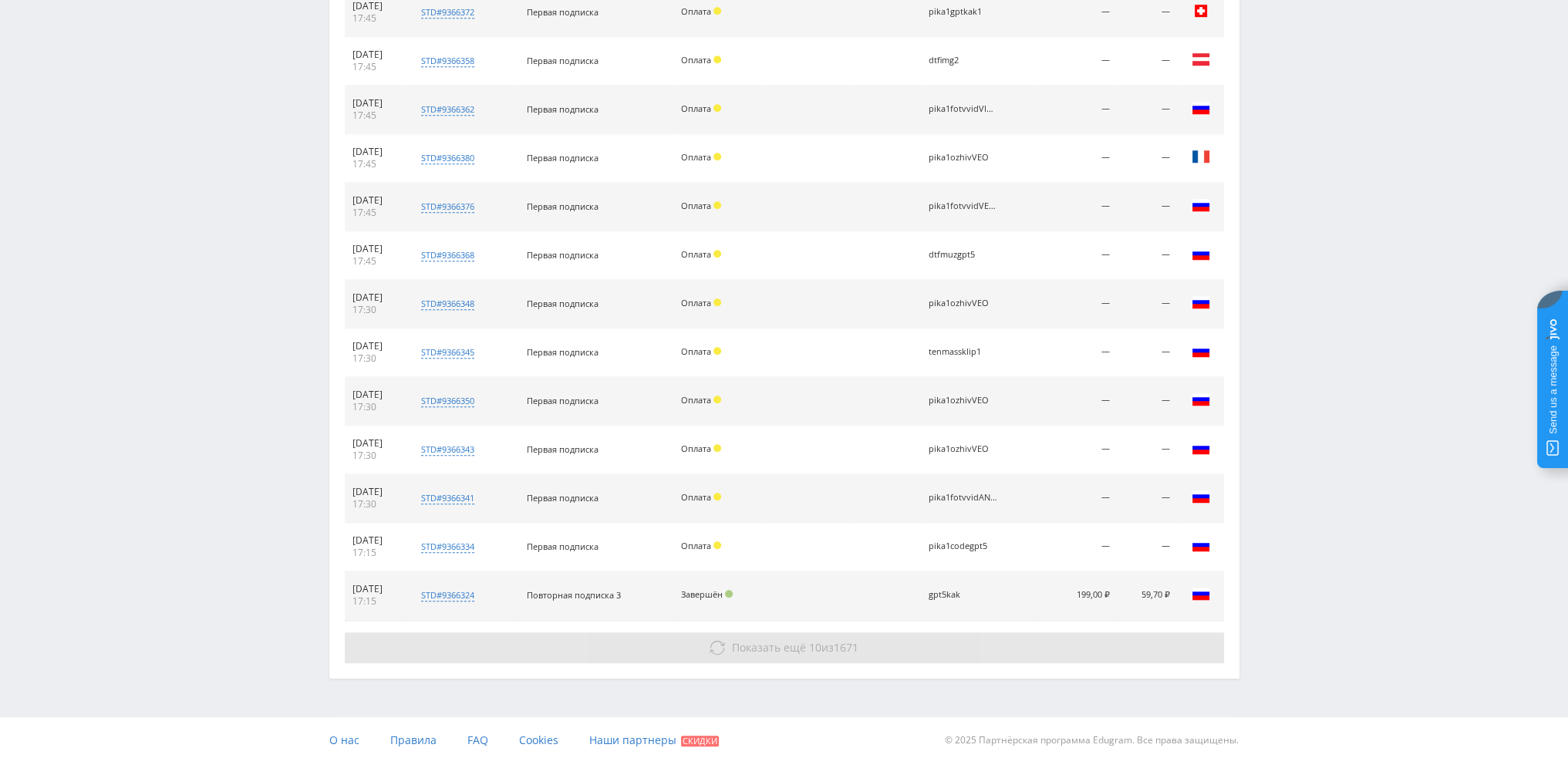
click at [795, 633] on button "Показать ещё 10 из 1671" at bounding box center [784, 648] width 879 height 31
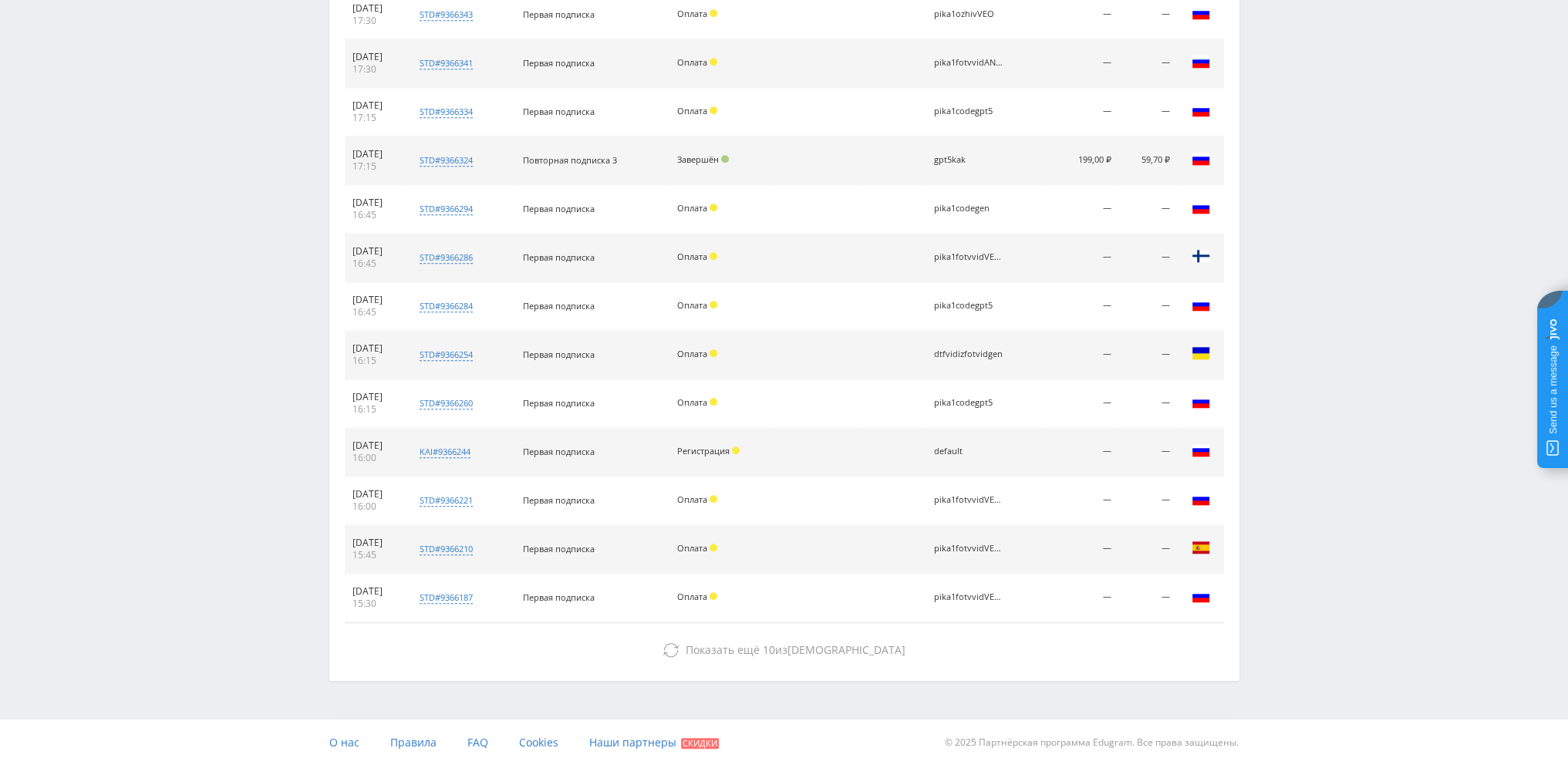
scroll to position [1842, 0]
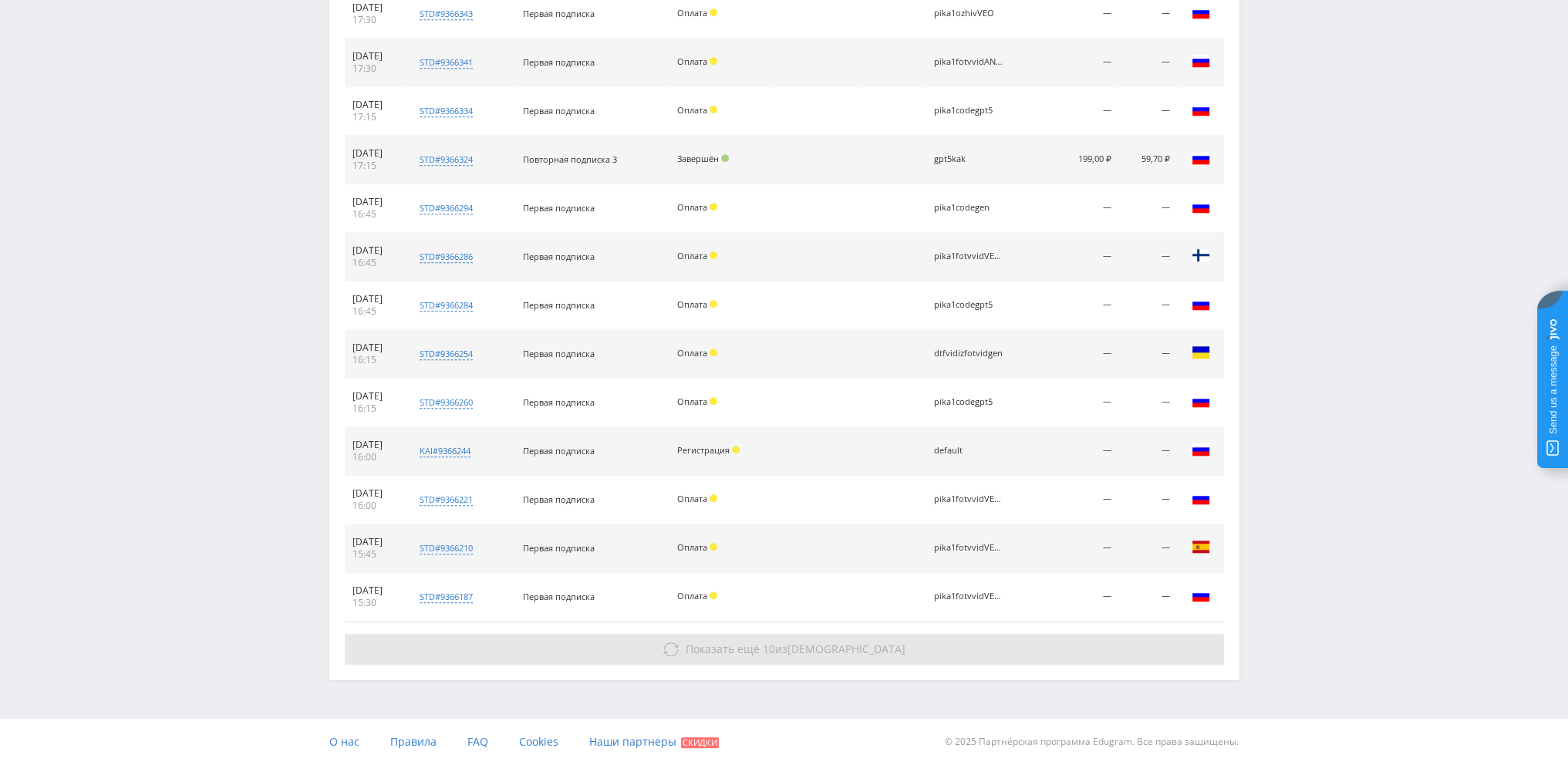
click at [759, 641] on span "Показать ещё" at bounding box center [723, 649] width 74 height 14
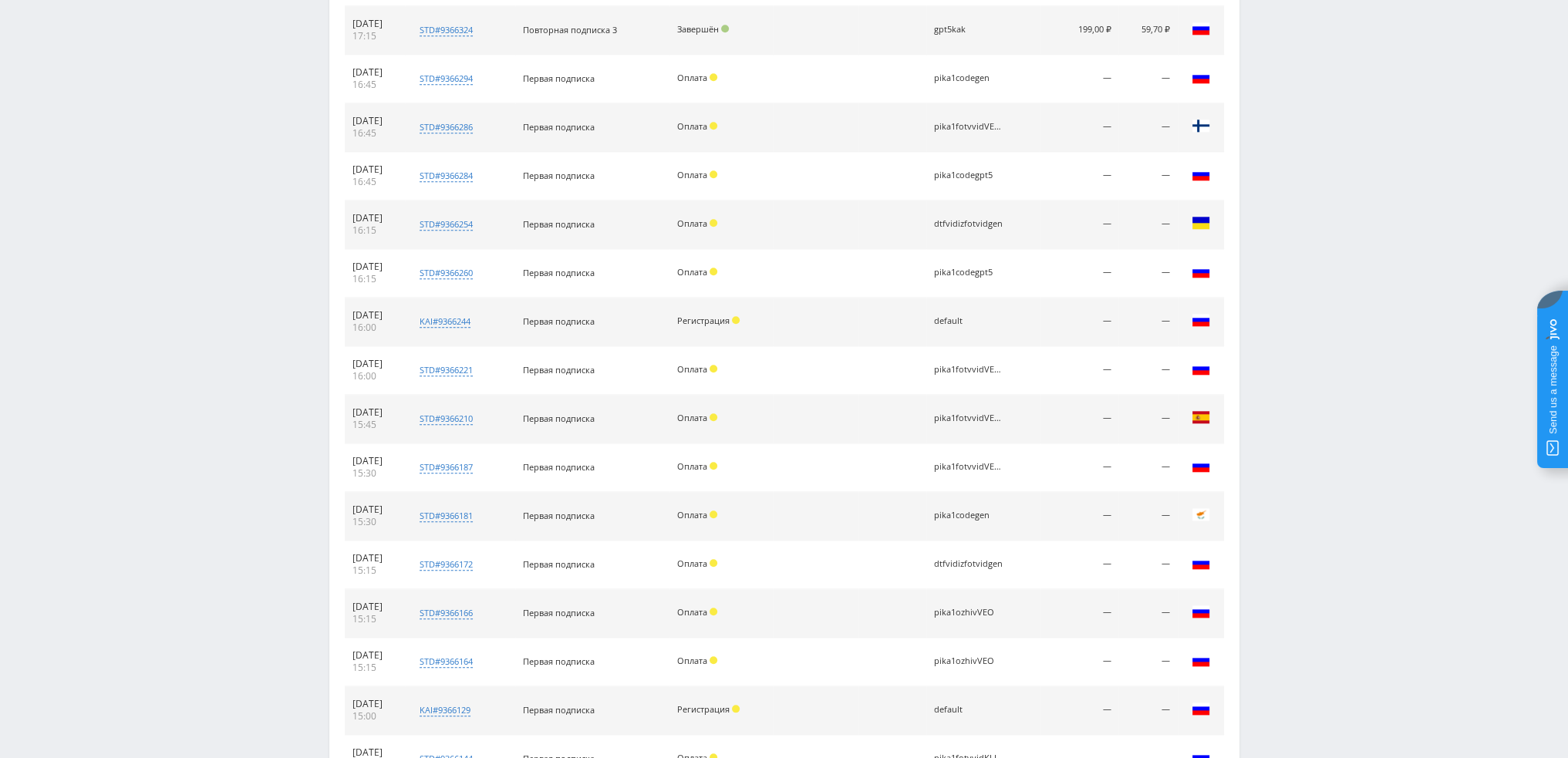
scroll to position [2278, 0]
